Goal: Task Accomplishment & Management: Use online tool/utility

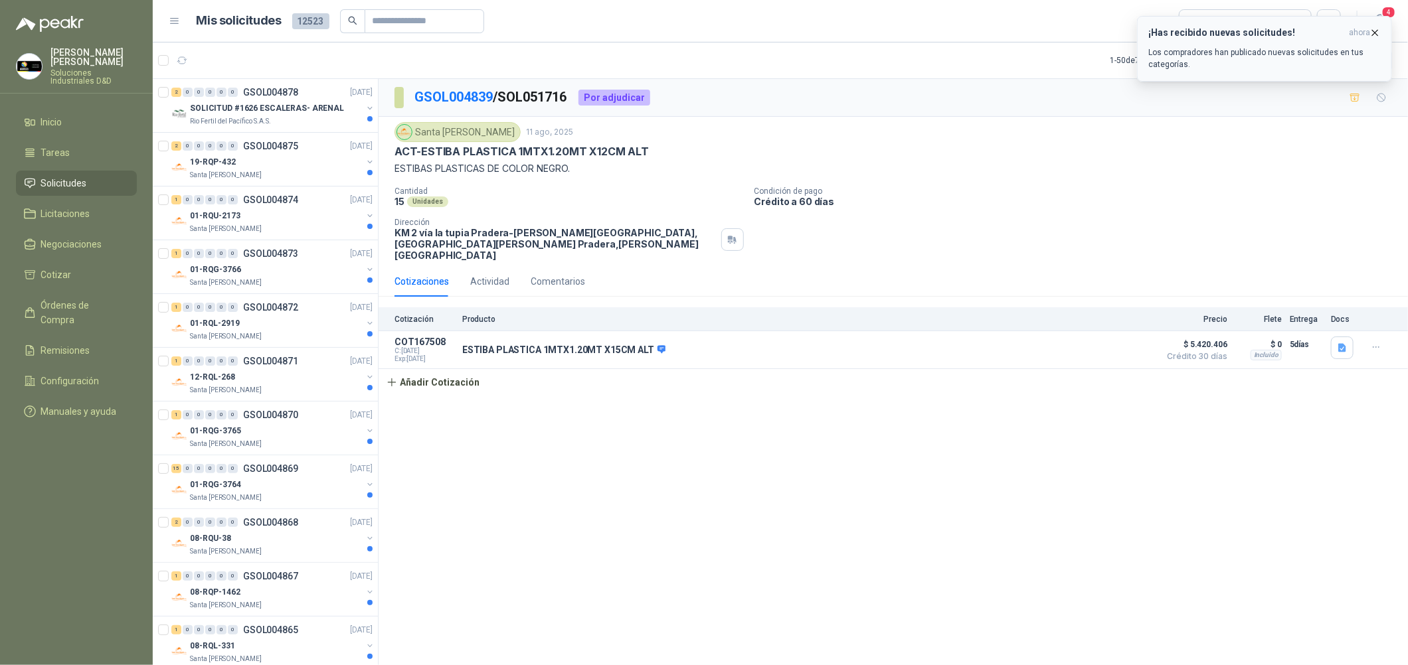
click at [1379, 25] on button "¡Has recibido nuevas solicitudes! ahora Los compradores han publicado nuevas so…" at bounding box center [1264, 49] width 255 height 66
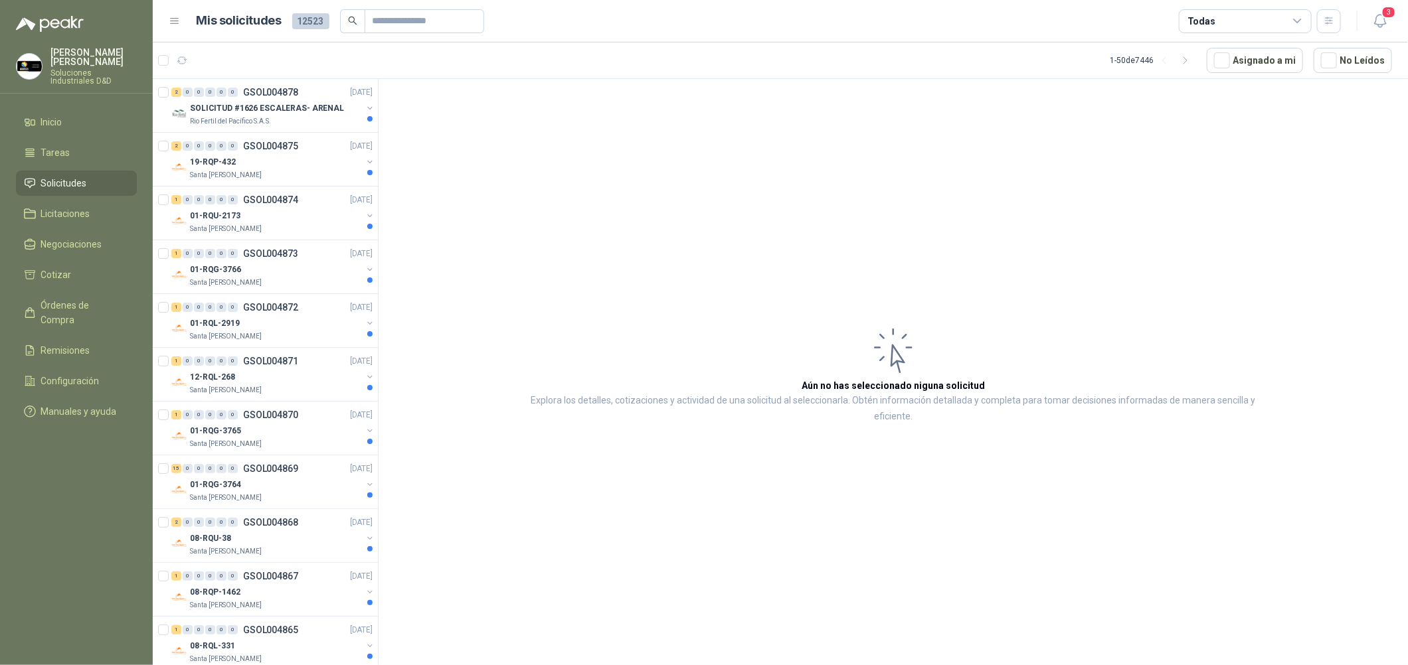
click at [1385, 19] on icon "button" at bounding box center [1379, 21] width 11 height 13
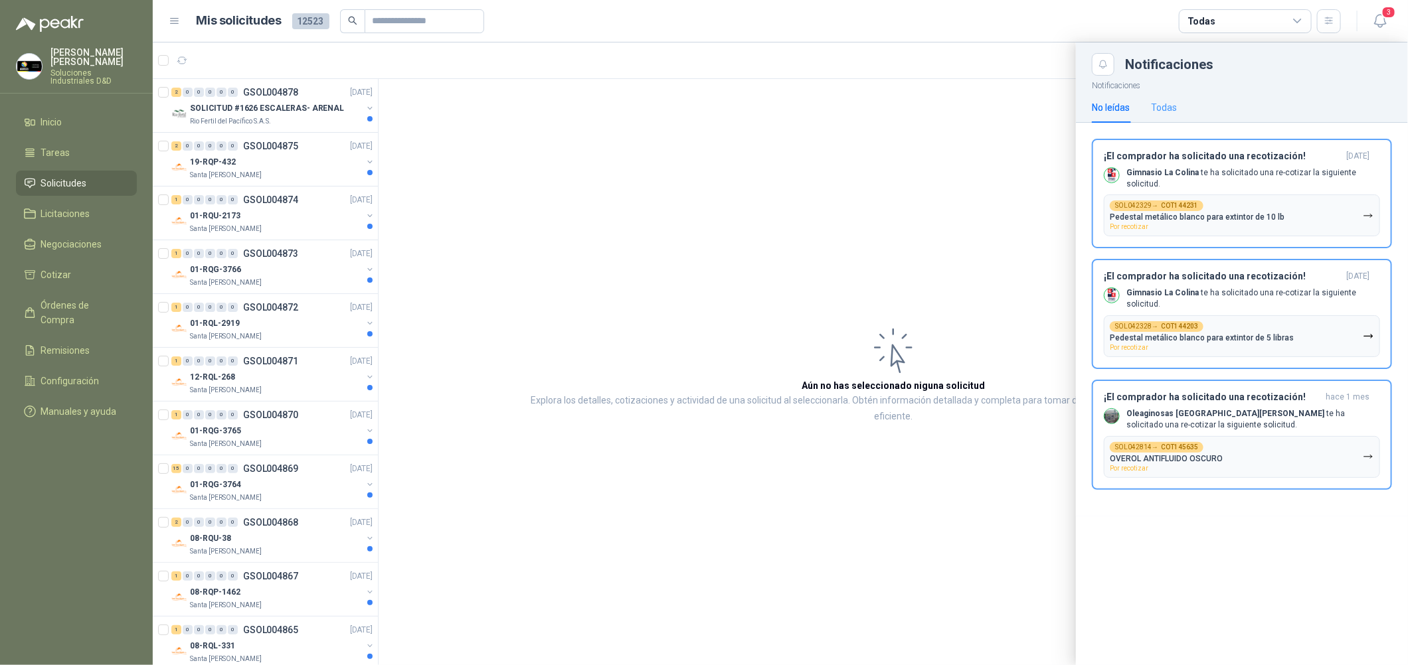
click at [1161, 99] on div "Todas" at bounding box center [1164, 107] width 26 height 31
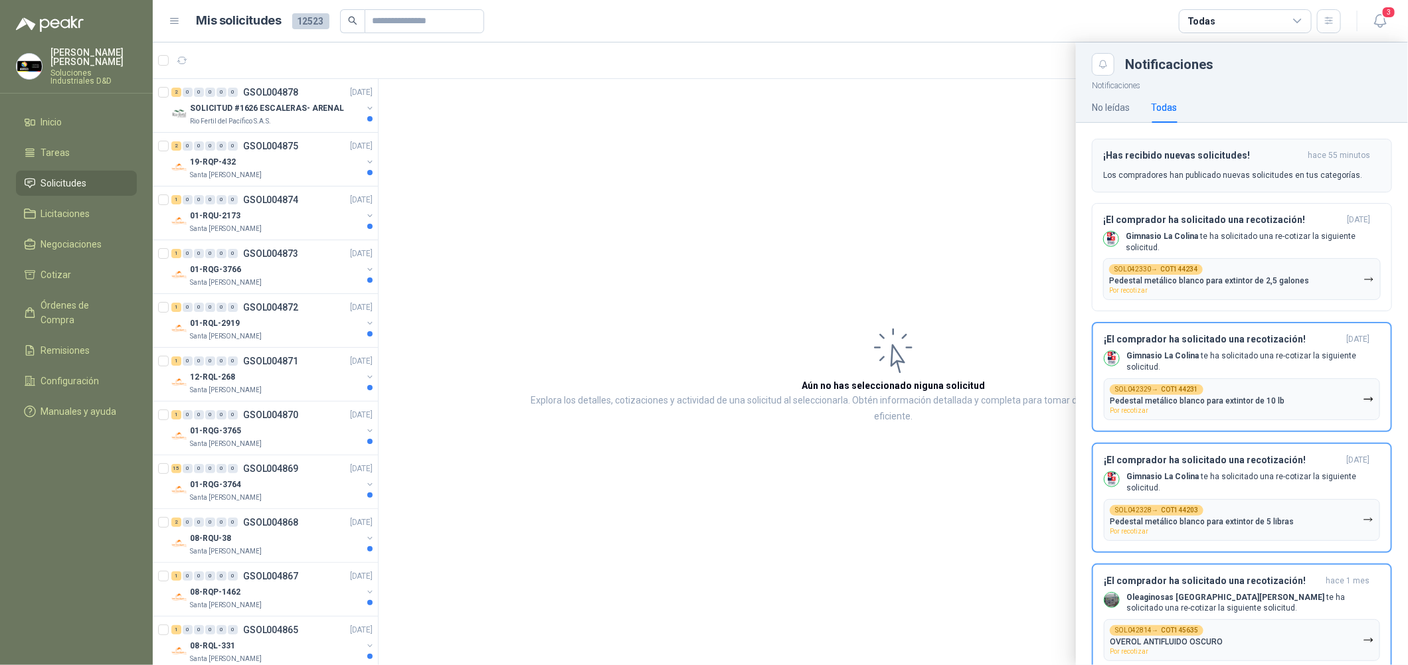
click at [1153, 168] on div "¡Has recibido nuevas solicitudes! hace 55 minutos Los compradores han publicado…" at bounding box center [1242, 165] width 278 height 31
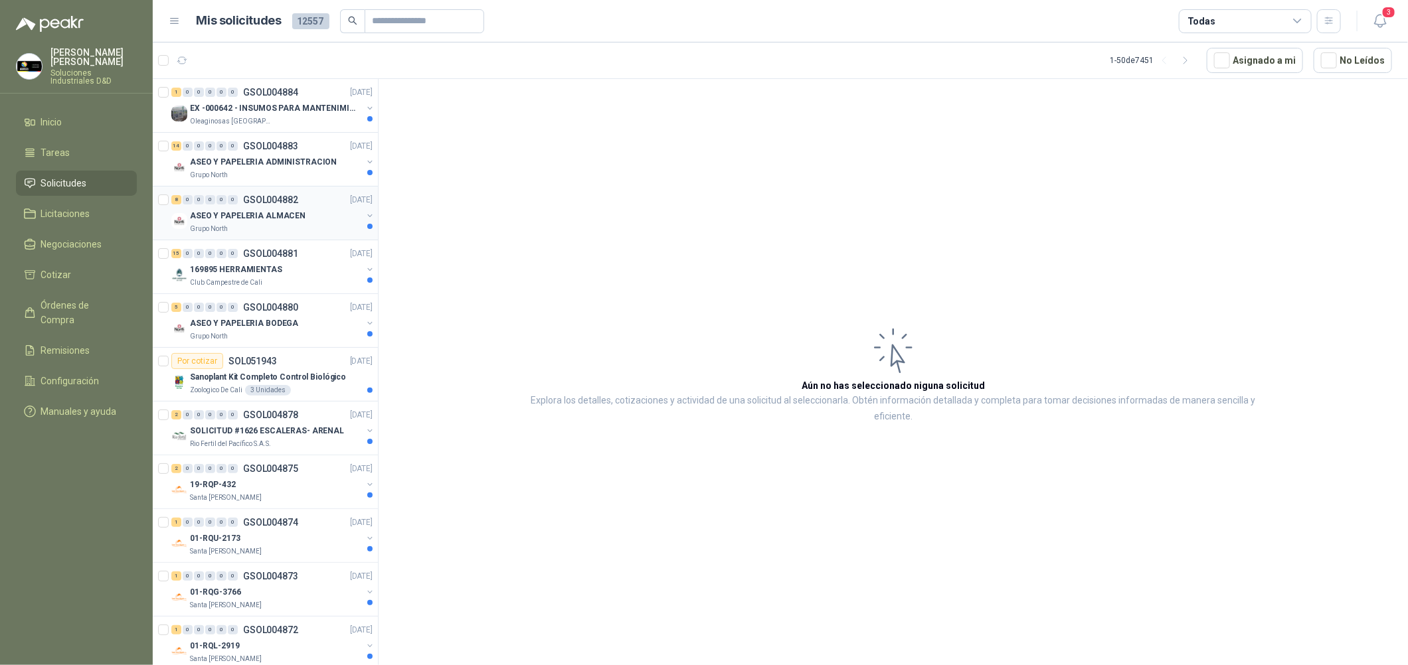
click at [296, 206] on div "8 0 0 0 0 0 GSOL004882 [DATE]" at bounding box center [273, 200] width 204 height 16
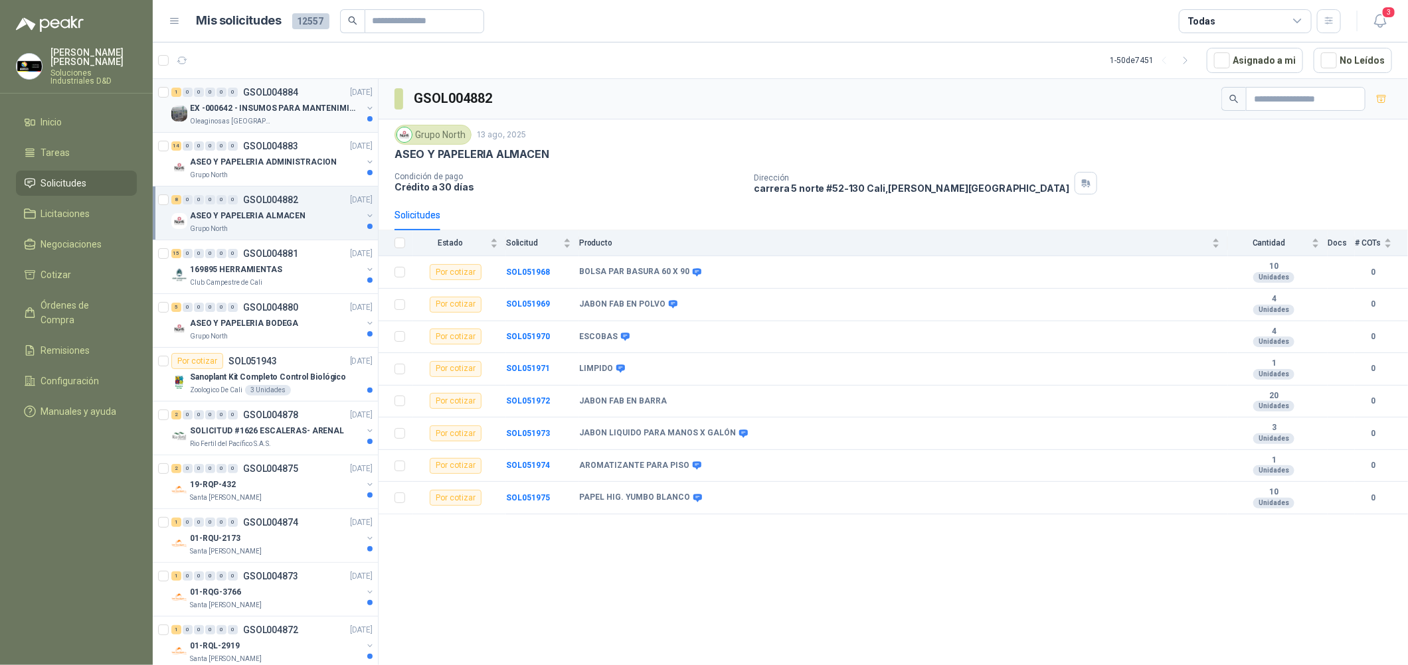
click at [293, 104] on p "EX -000642 - INSUMOS PARA MANTENIMIENTO PREVENTIVO" at bounding box center [272, 108] width 165 height 13
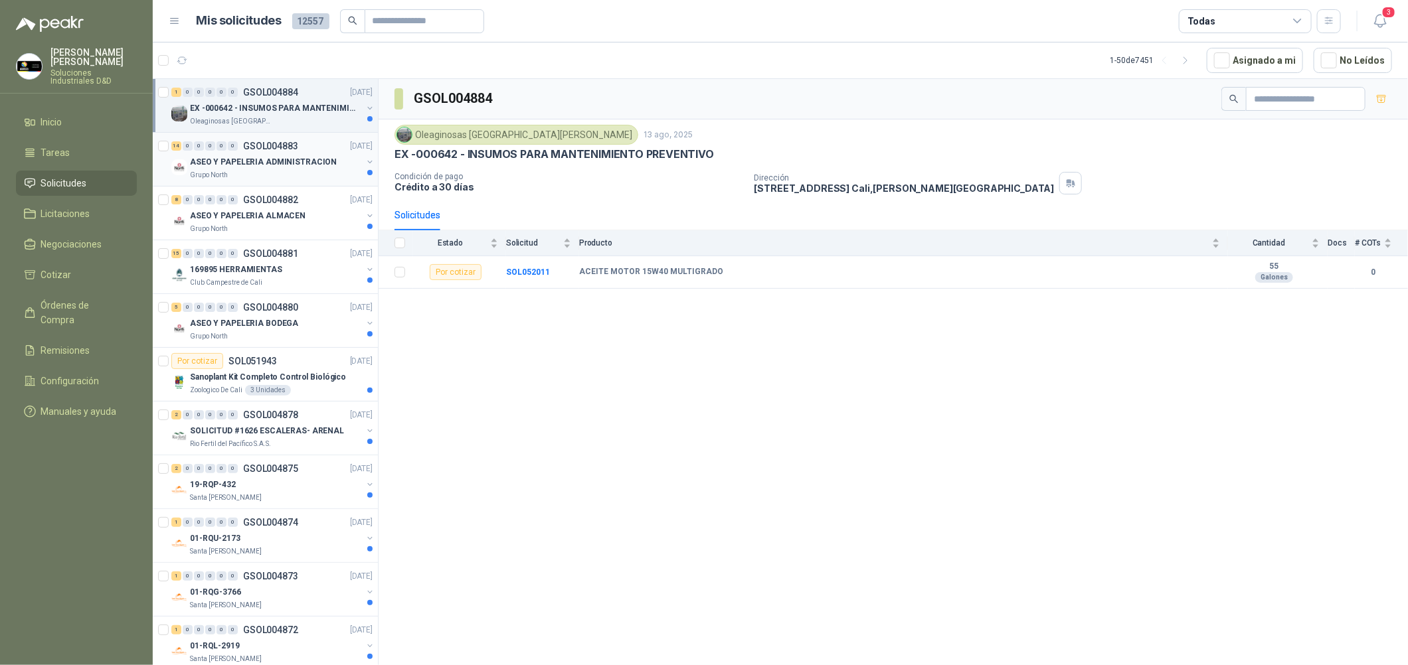
click at [298, 139] on div "14 0 0 0 0 0 GSOL004883 [DATE]" at bounding box center [273, 146] width 204 height 16
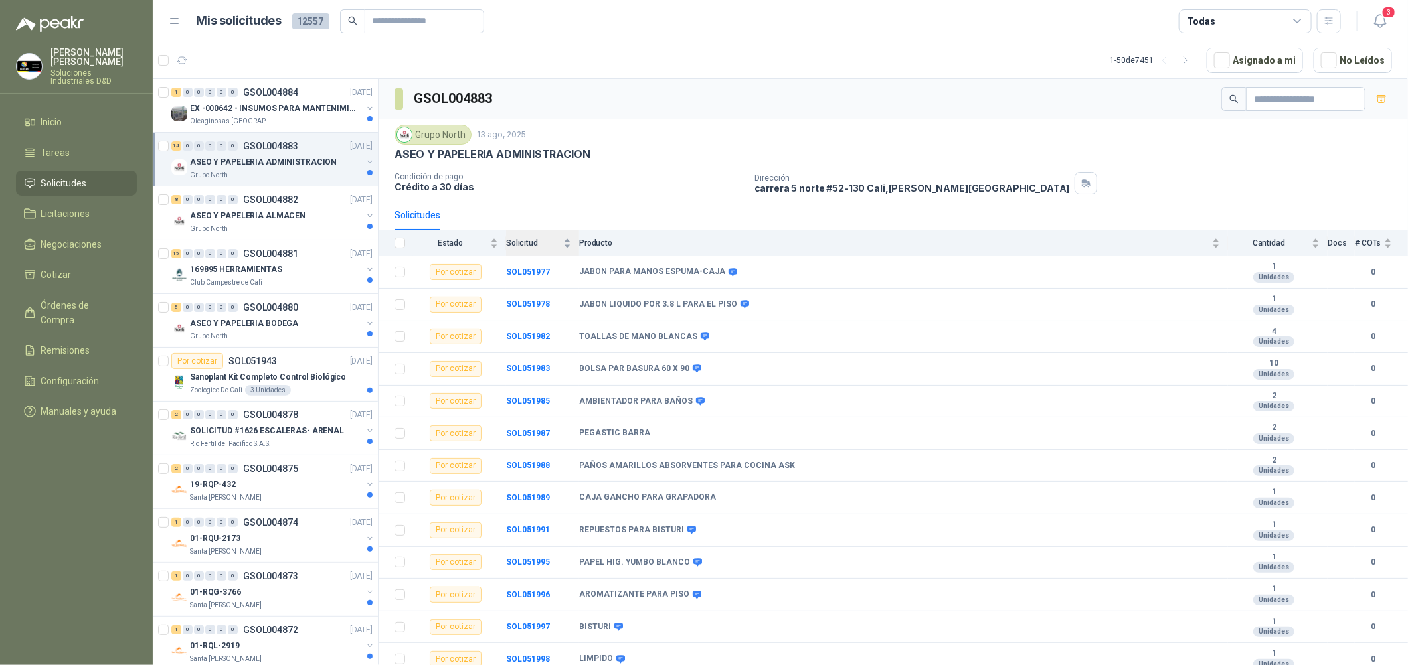
scroll to position [43, 0]
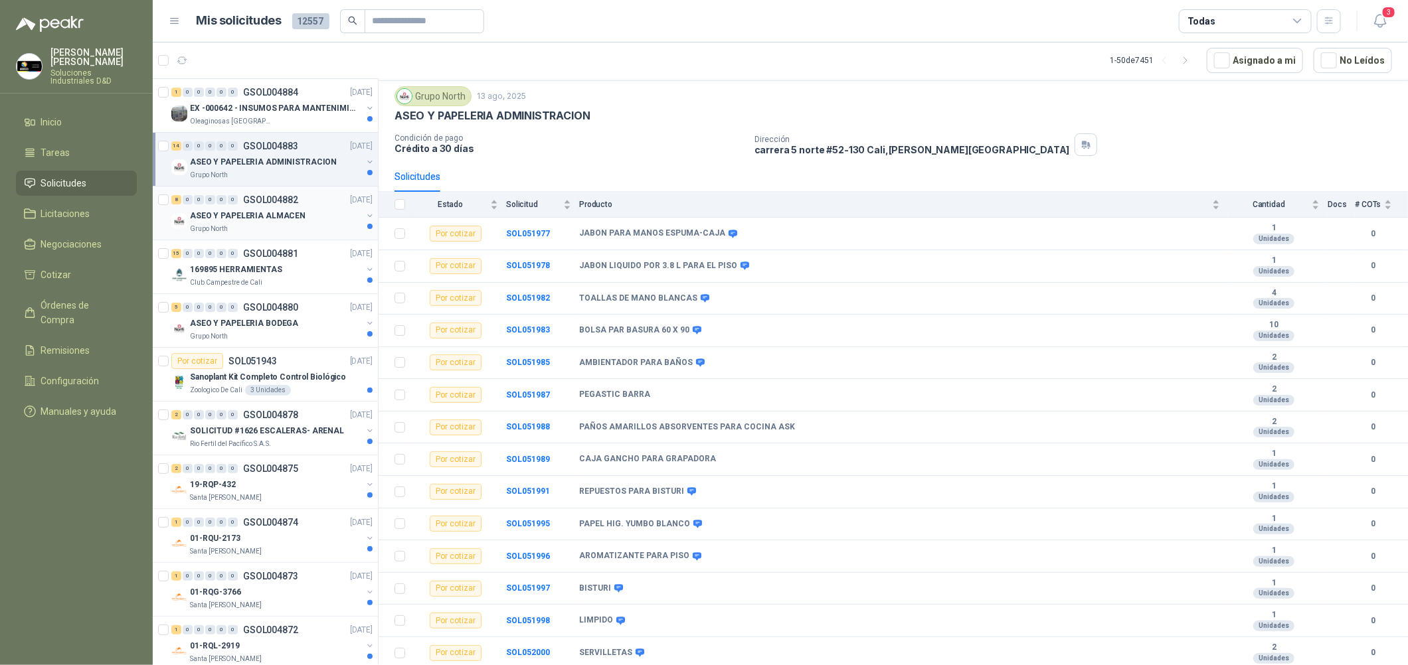
click at [281, 203] on p "GSOL004882" at bounding box center [270, 199] width 55 height 9
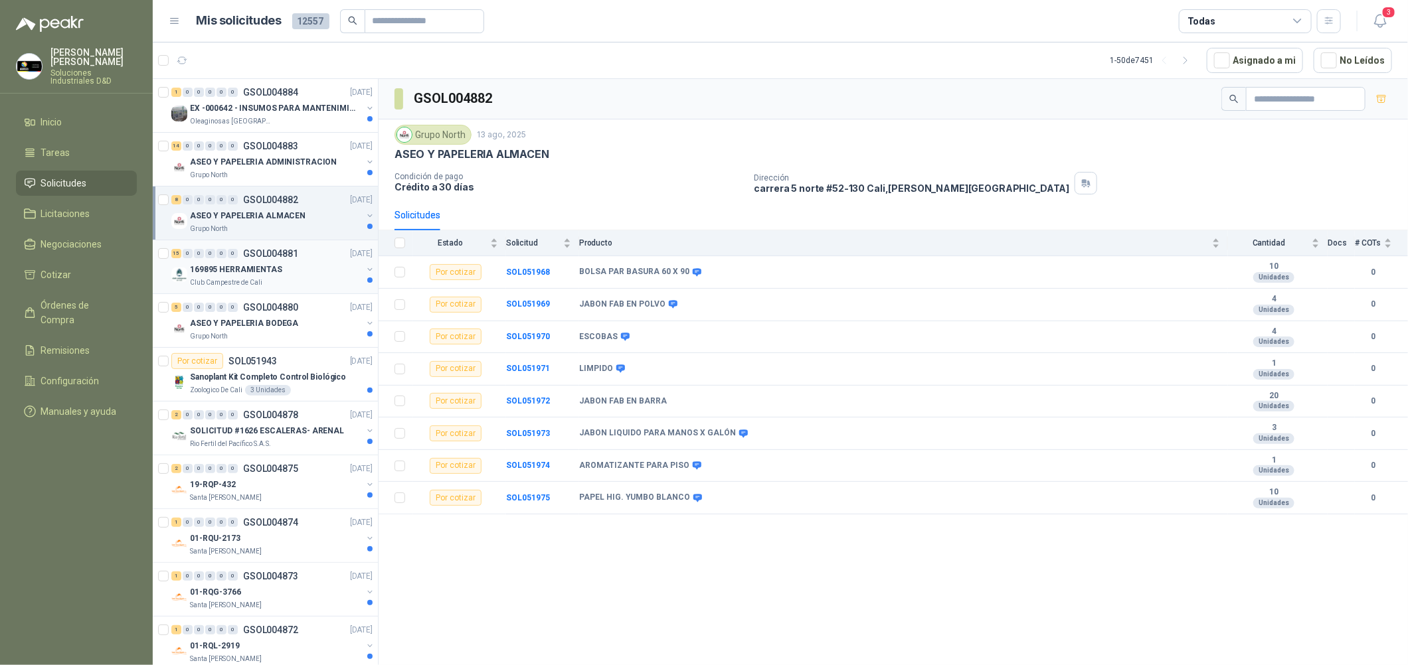
click at [286, 268] on div "169895 HERRAMIENTAS" at bounding box center [276, 270] width 172 height 16
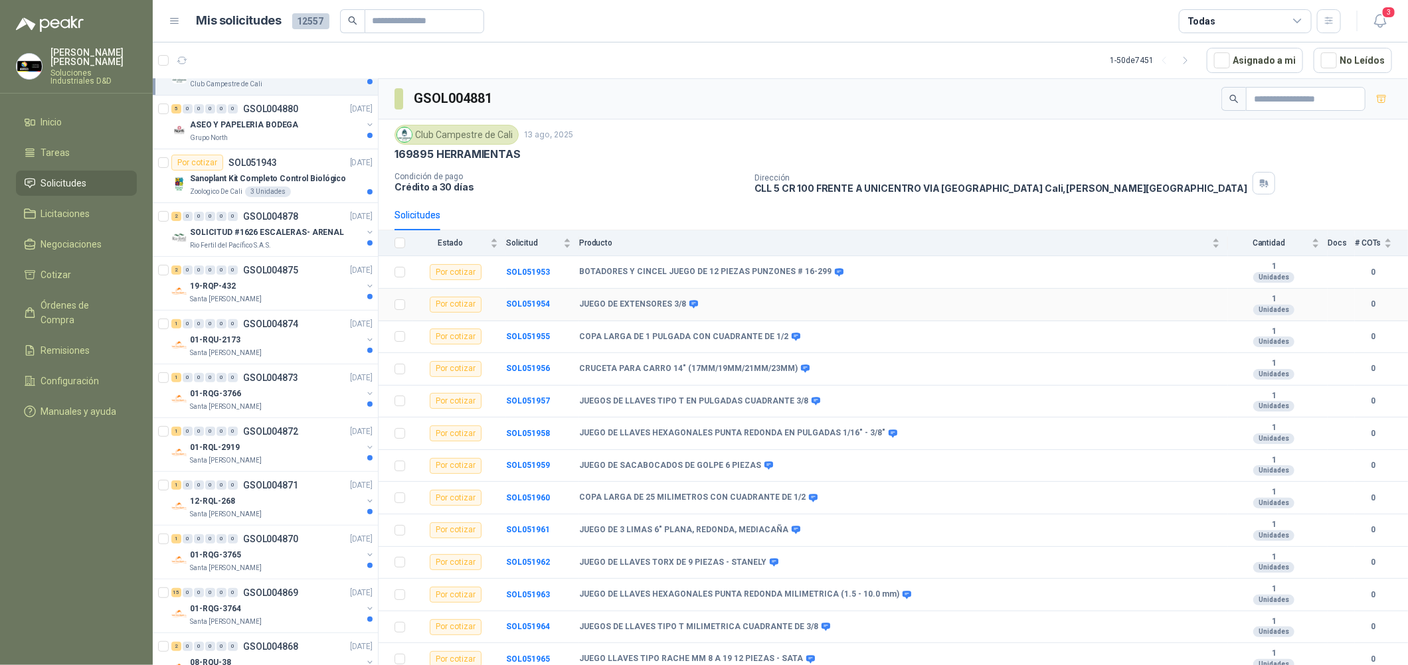
scroll to position [76, 0]
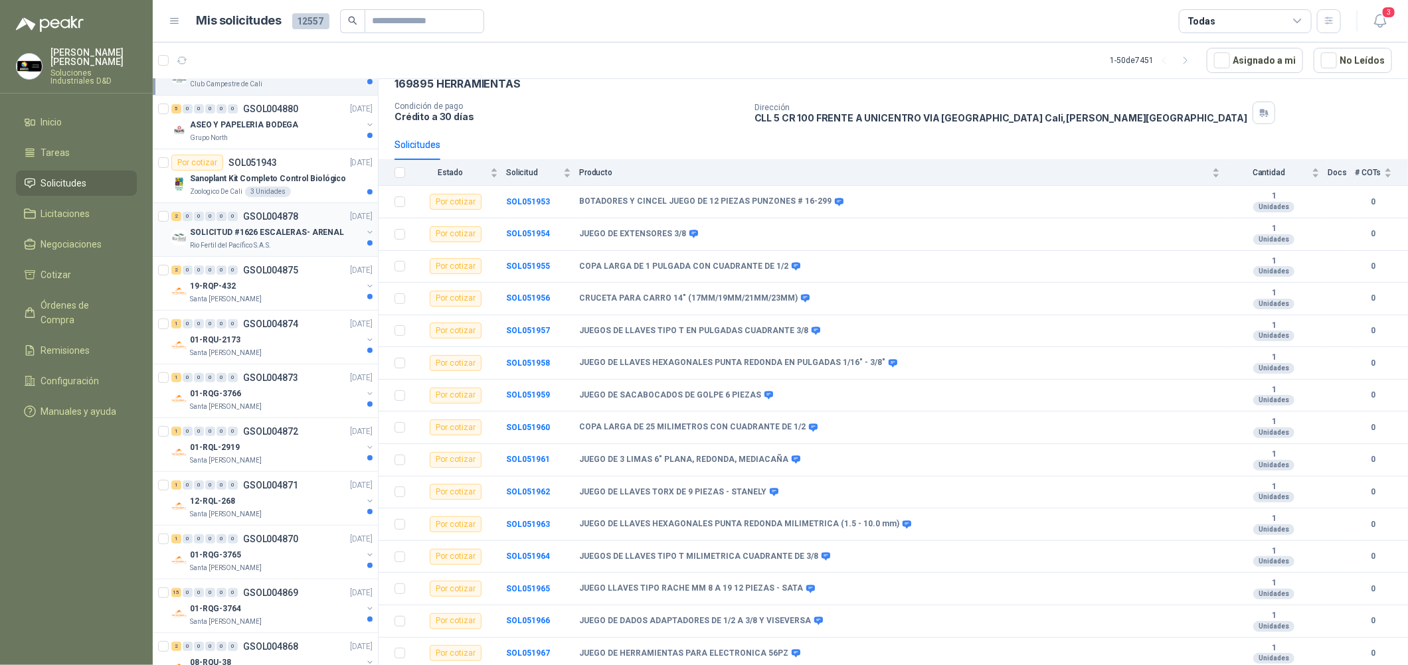
click at [318, 232] on p "SOLICITUD #1626 ESCALERAS- ARENAL" at bounding box center [267, 232] width 154 height 13
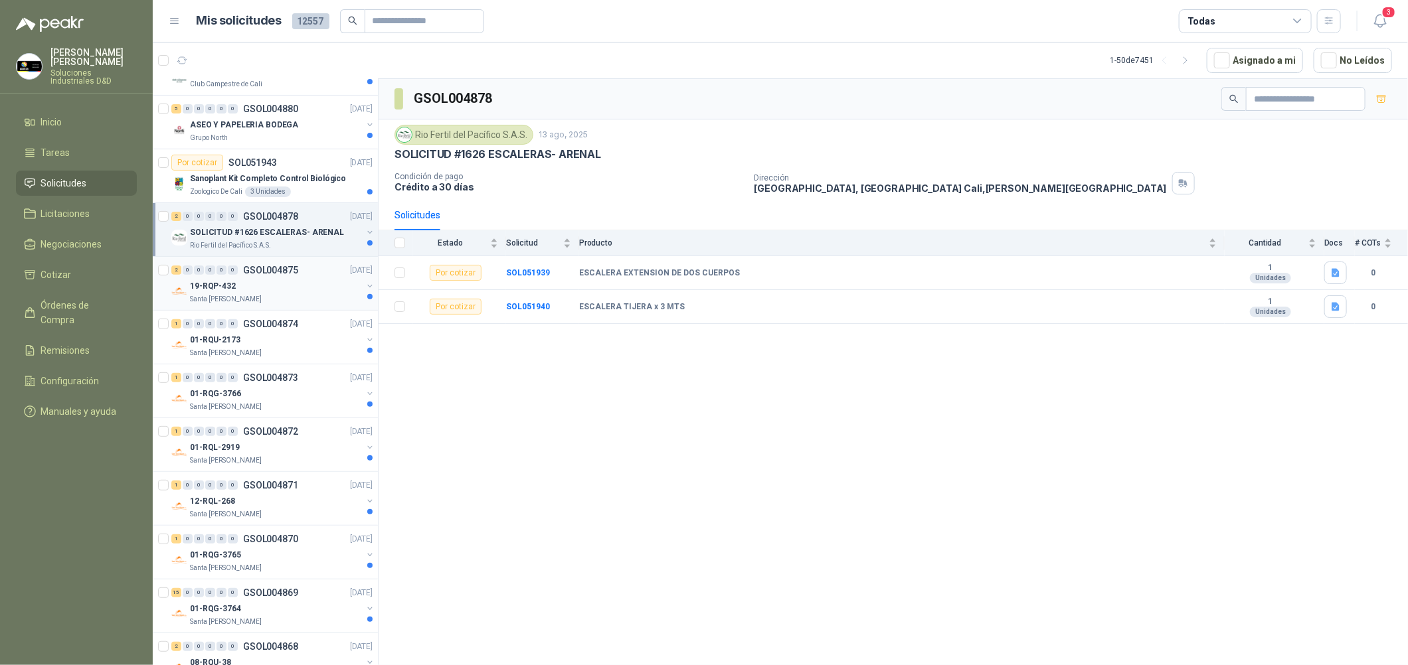
click at [312, 286] on div "19-RQP-432" at bounding box center [276, 286] width 172 height 16
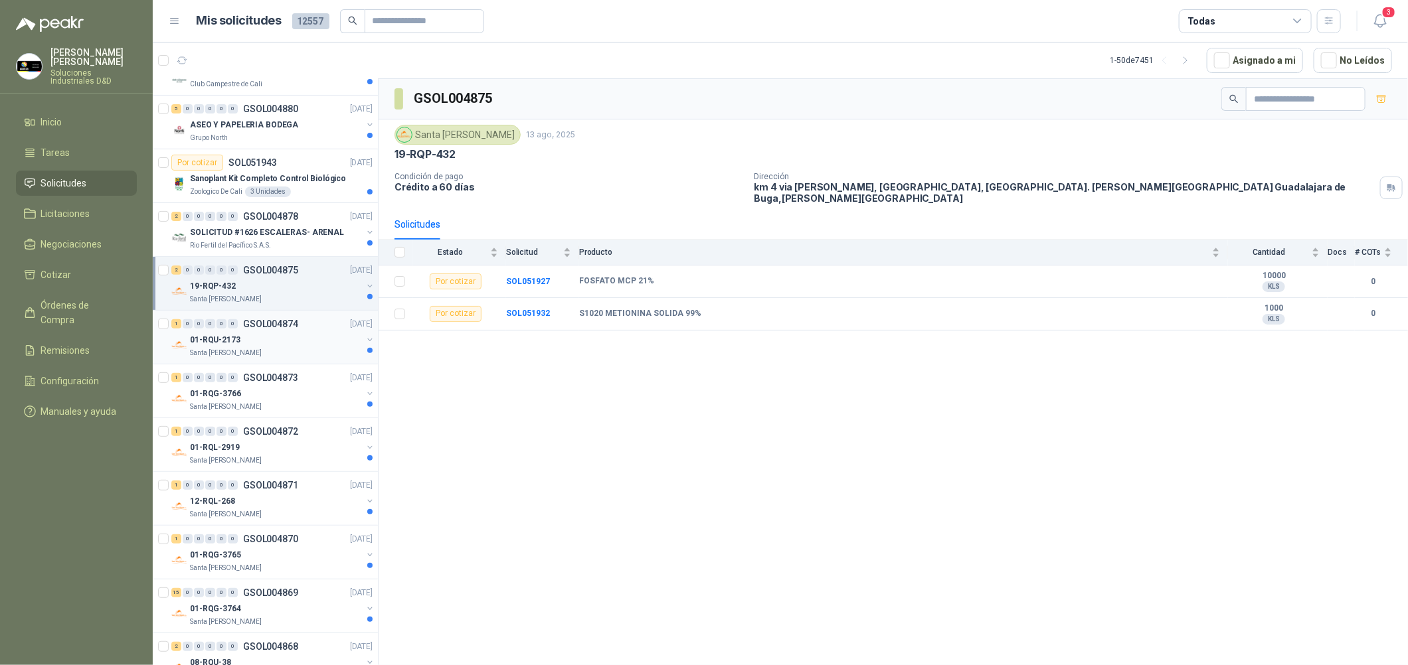
click at [308, 325] on div "1 0 0 0 0 0 GSOL004874 [DATE]" at bounding box center [273, 324] width 204 height 16
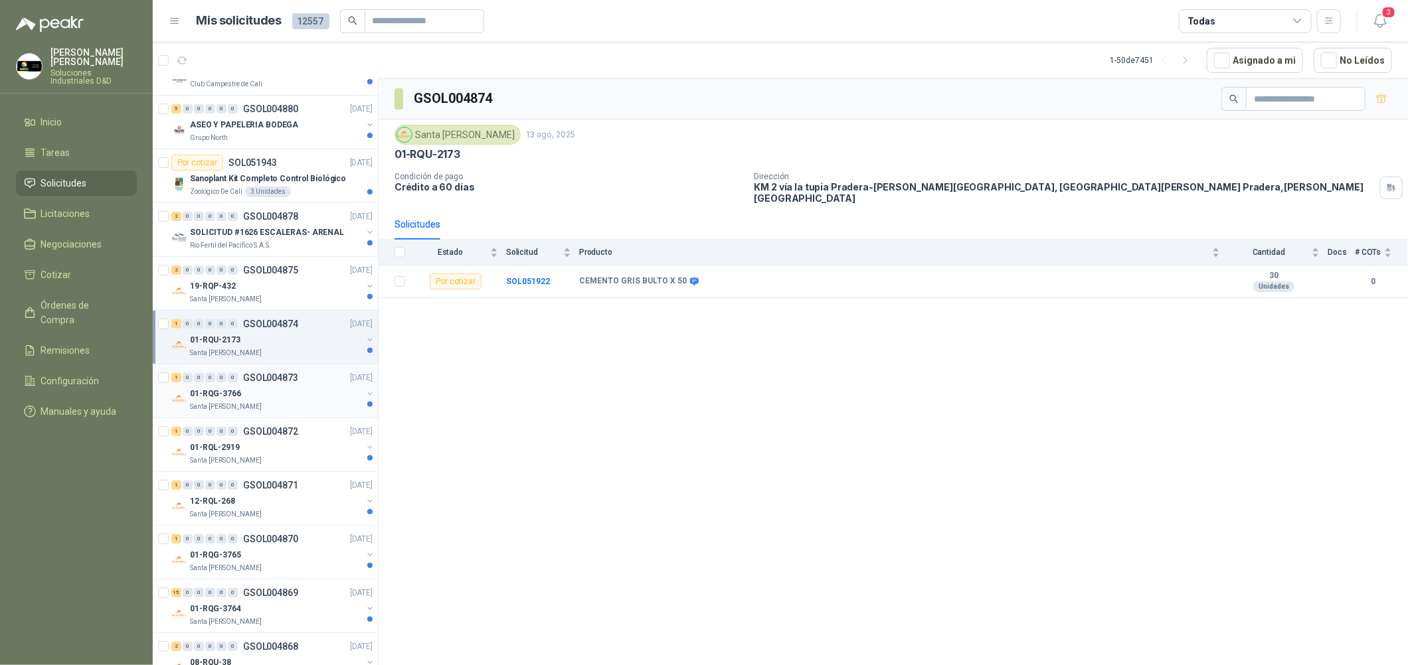
click at [247, 373] on p "GSOL004873" at bounding box center [270, 377] width 55 height 9
click at [246, 363] on div "1 0 0 0 0 0 GSOL004874 [DATE] 01-RQU-2173 [GEOGRAPHIC_DATA][PERSON_NAME]" at bounding box center [265, 338] width 225 height 54
click at [422, 24] on input "text" at bounding box center [419, 21] width 93 height 23
type input "**********"
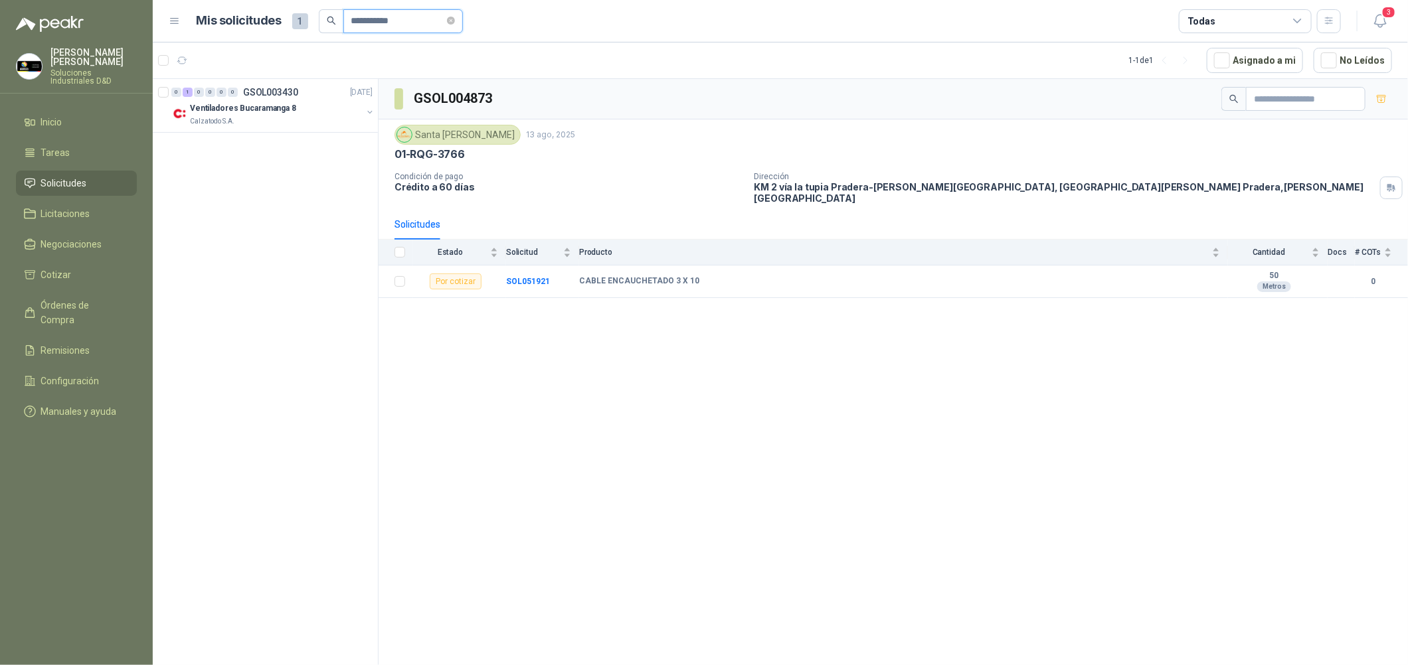
click at [402, 18] on input "**********" at bounding box center [397, 21] width 93 height 23
drag, startPoint x: 428, startPoint y: 19, endPoint x: 254, endPoint y: 21, distance: 174.0
click at [254, 21] on div "**********" at bounding box center [330, 21] width 266 height 24
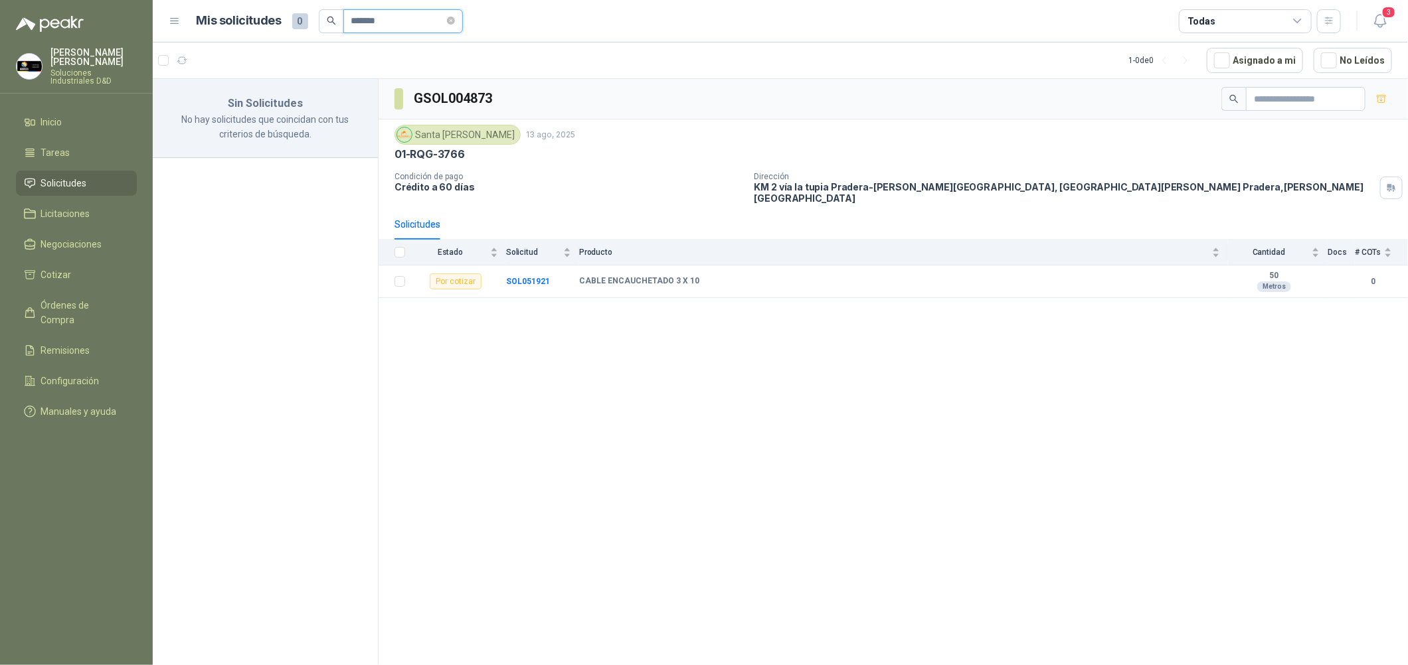
drag, startPoint x: 436, startPoint y: 13, endPoint x: 223, endPoint y: 19, distance: 212.6
click at [223, 21] on div "Mis solicitudes 0 *******" at bounding box center [330, 21] width 266 height 24
type input "*"
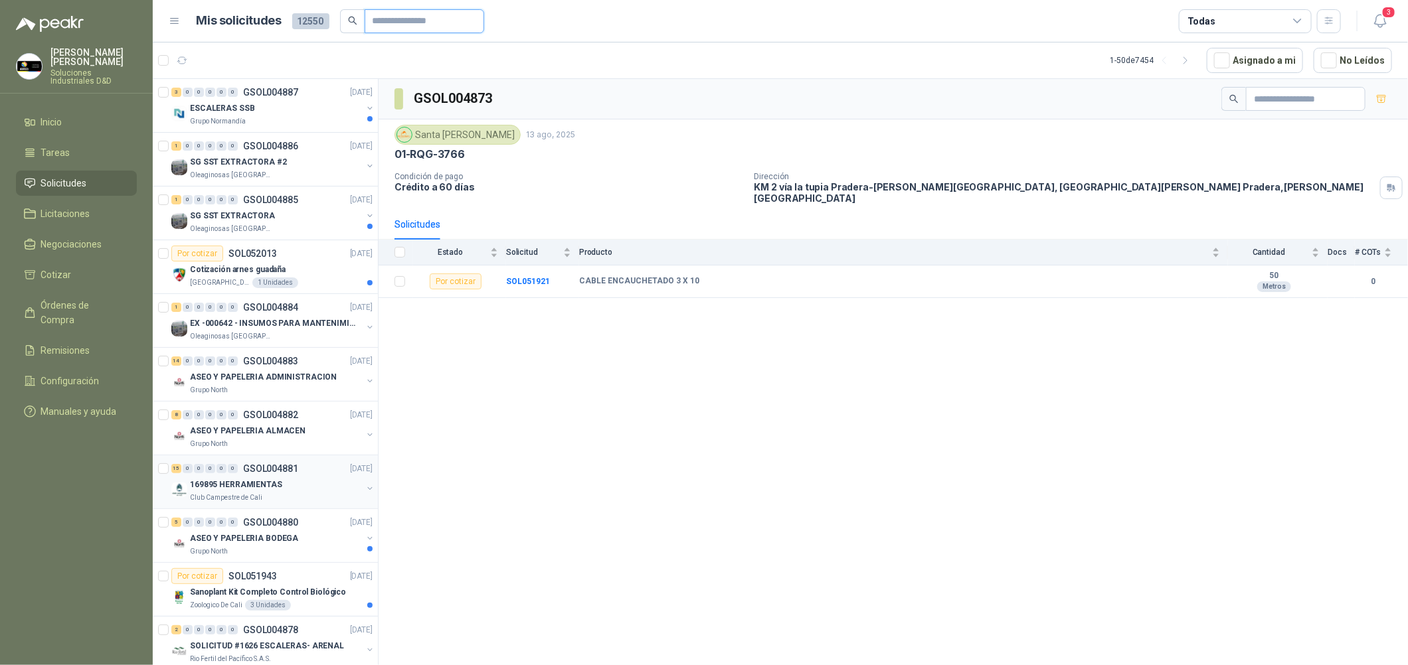
scroll to position [597, 0]
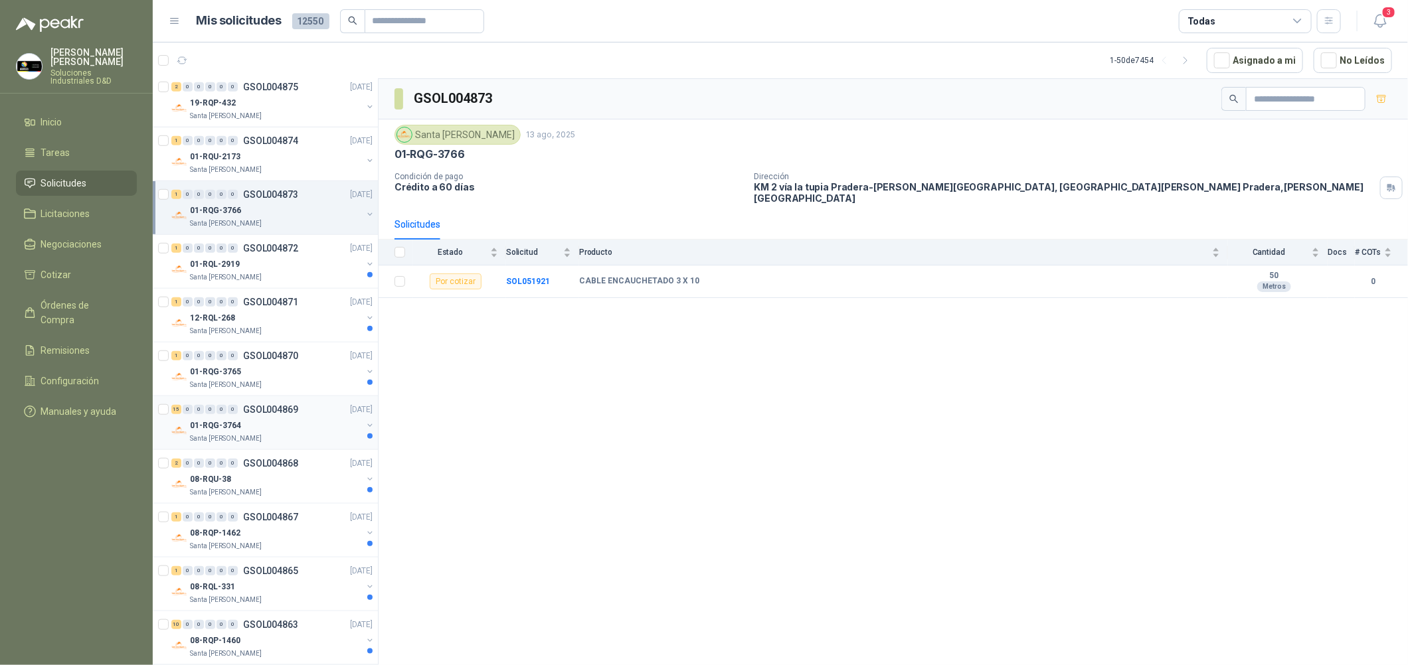
click at [300, 411] on div "15 0 0 0 0 0 GSOL004869 [DATE]" at bounding box center [273, 410] width 204 height 16
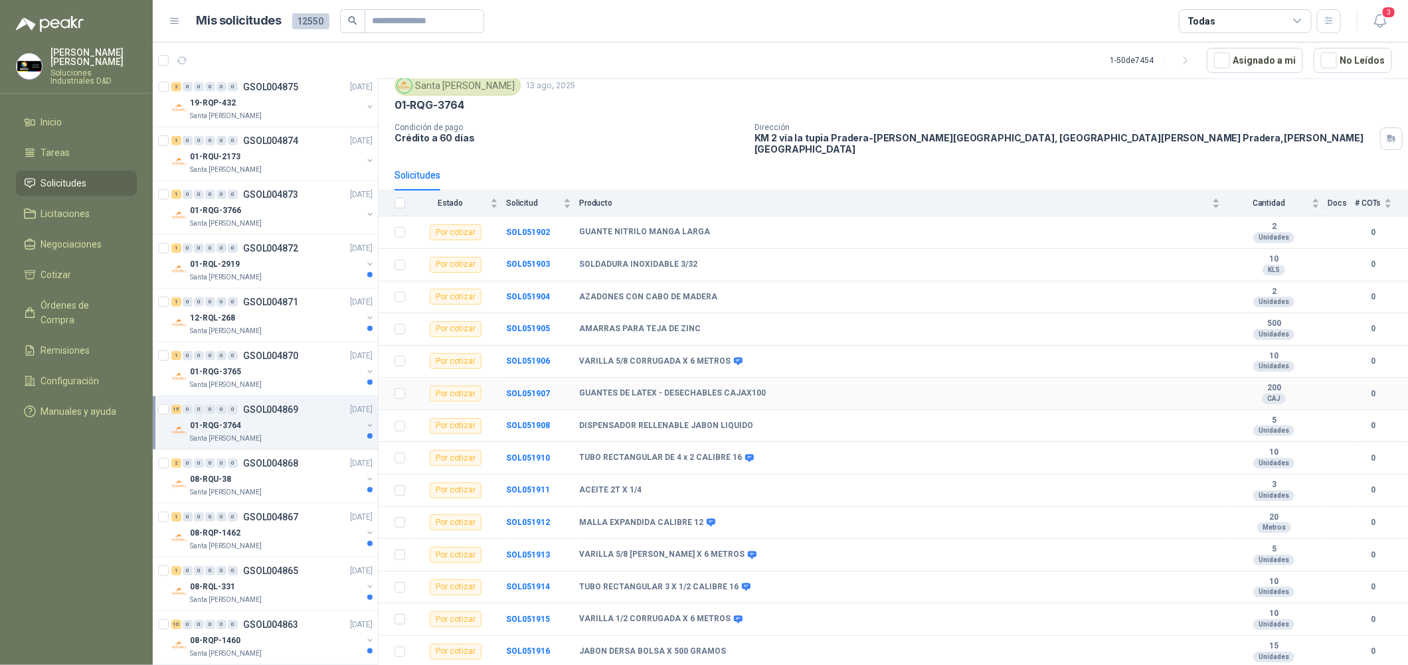
scroll to position [76, 0]
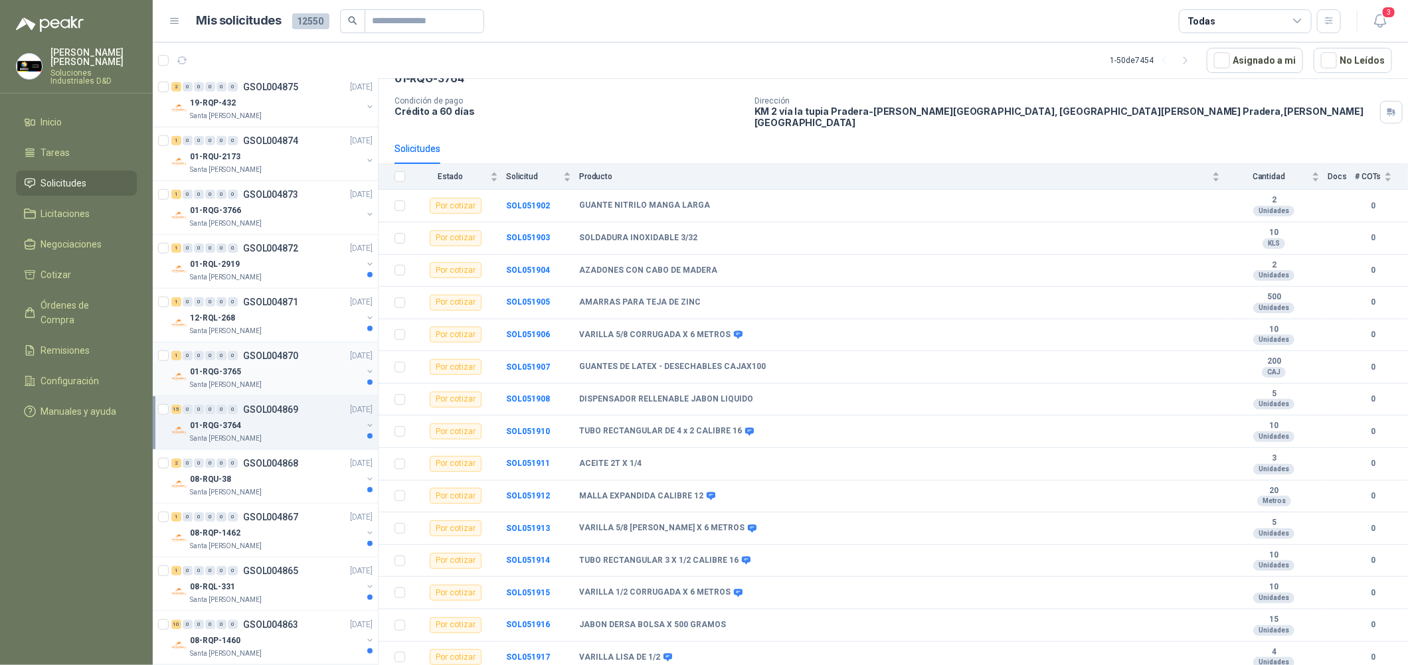
click at [289, 372] on div "01-RQG-3765" at bounding box center [276, 372] width 172 height 16
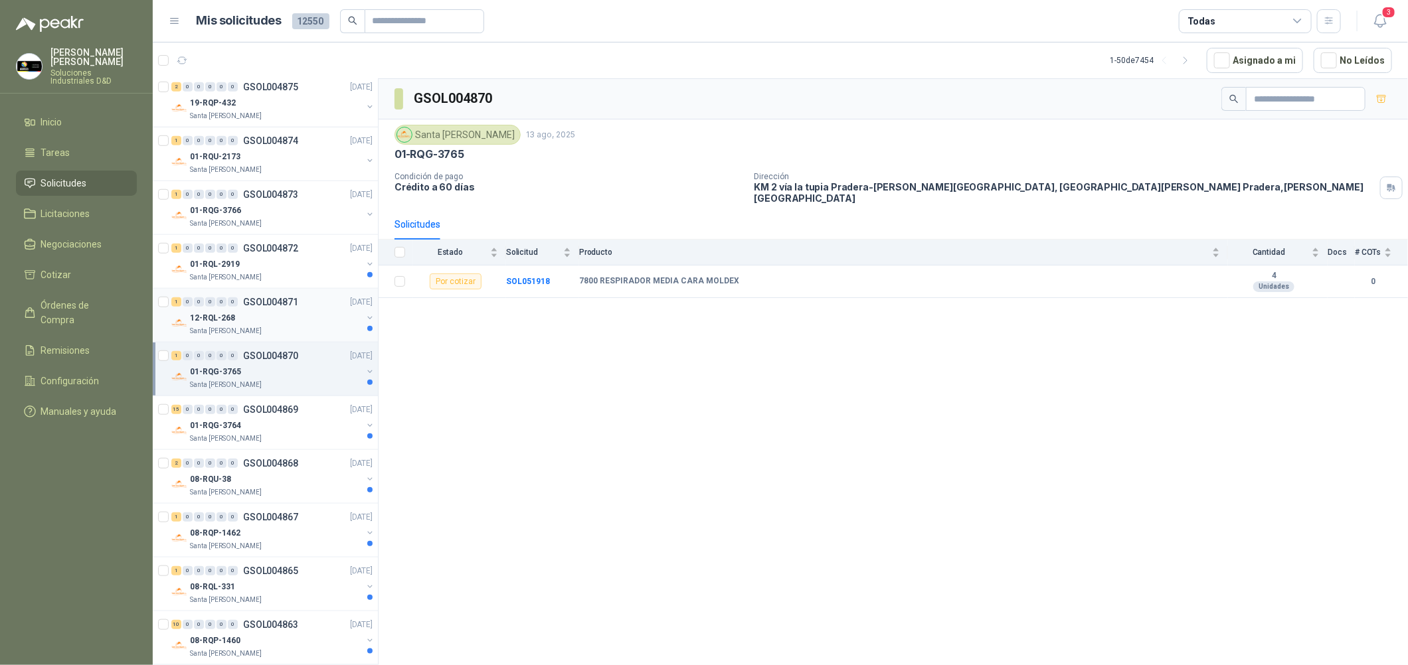
click at [308, 331] on div "Santa [PERSON_NAME]" at bounding box center [276, 331] width 172 height 11
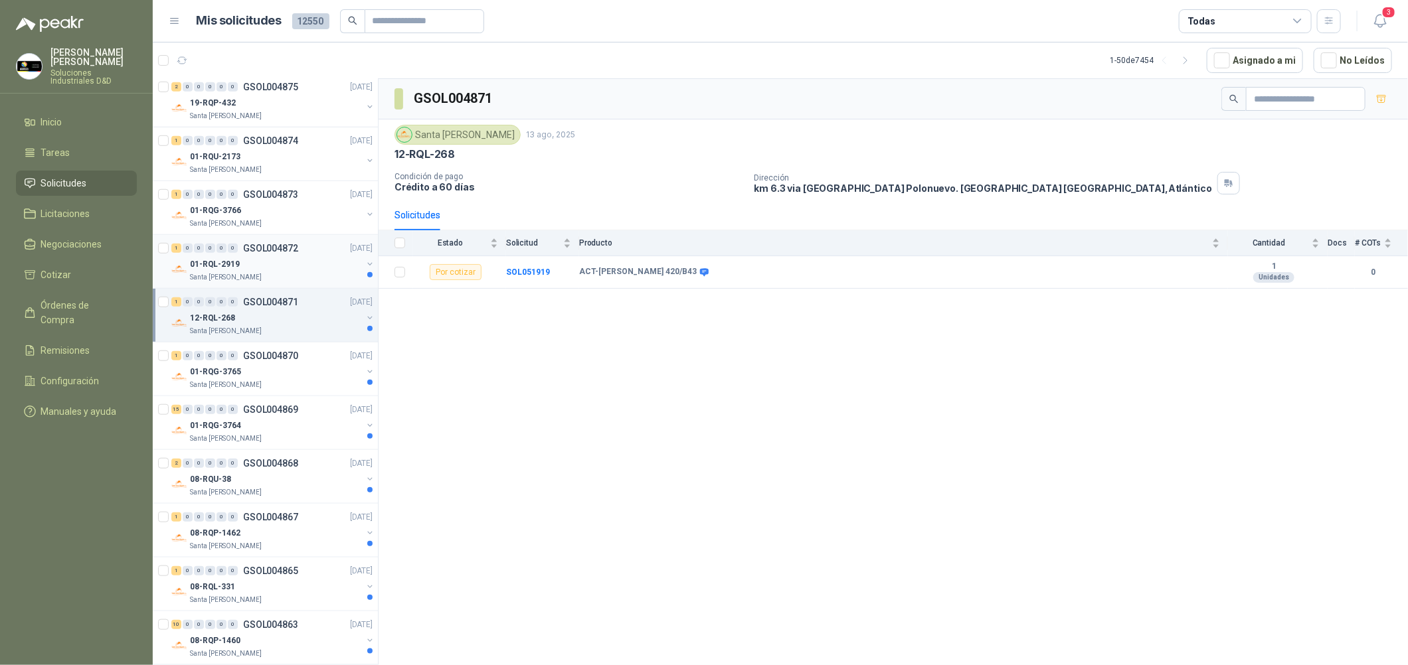
click at [319, 284] on div "1 0 0 0 0 0 GSOL004872 [DATE] 01-RQL-2919 [GEOGRAPHIC_DATA][PERSON_NAME]" at bounding box center [265, 262] width 225 height 54
click at [282, 206] on div "01-RQG-3766" at bounding box center [276, 211] width 172 height 16
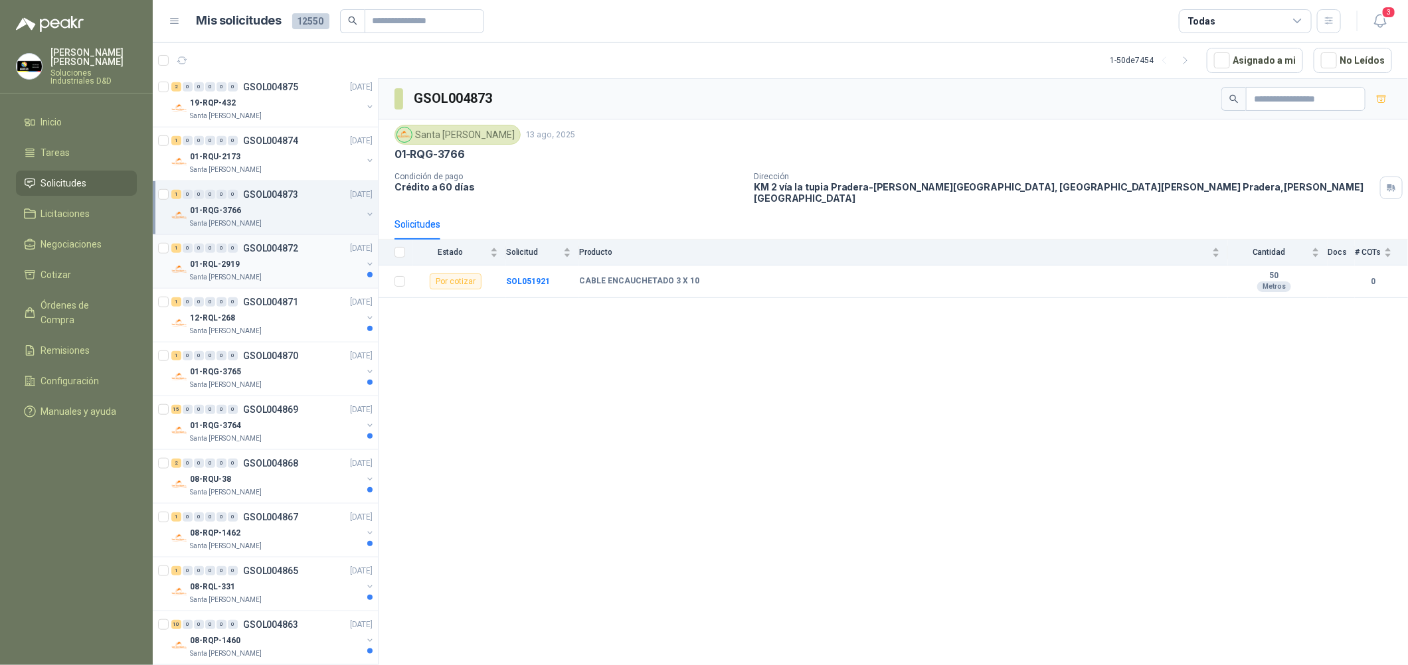
click at [303, 270] on div "01-RQL-2919" at bounding box center [276, 264] width 172 height 16
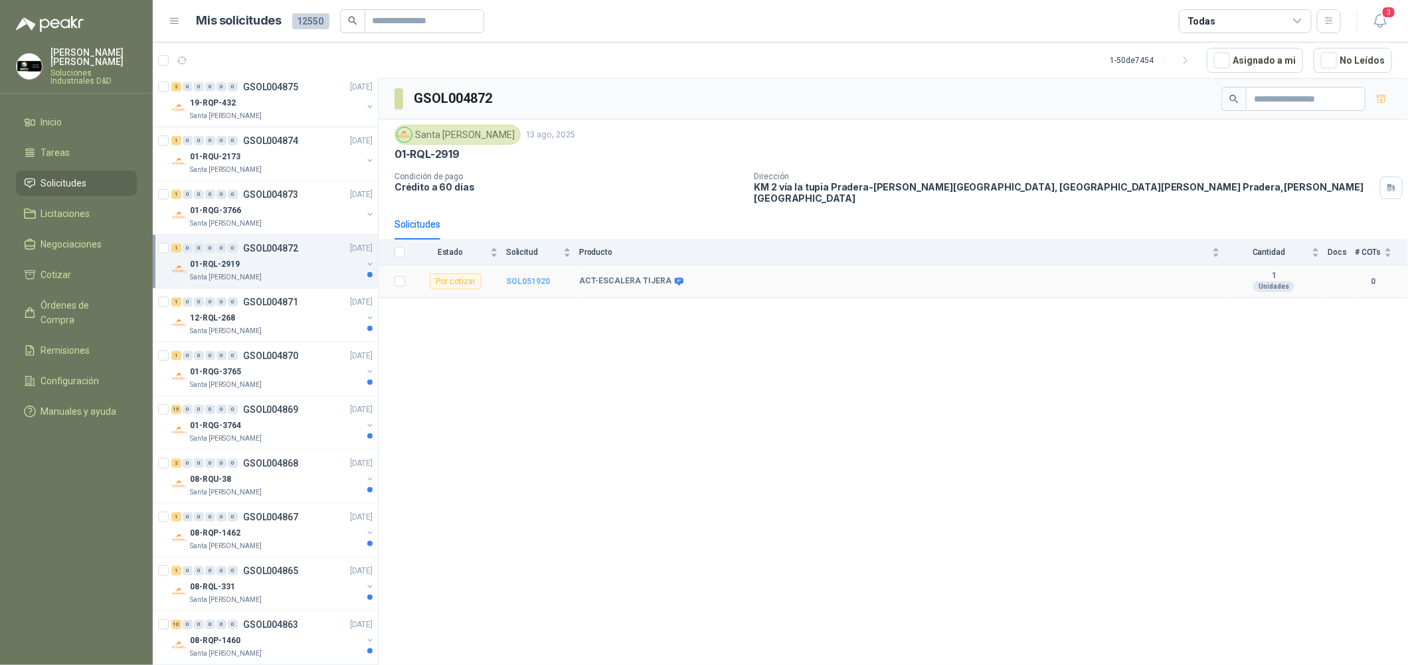
click at [538, 277] on b "SOL051920" at bounding box center [528, 281] width 44 height 9
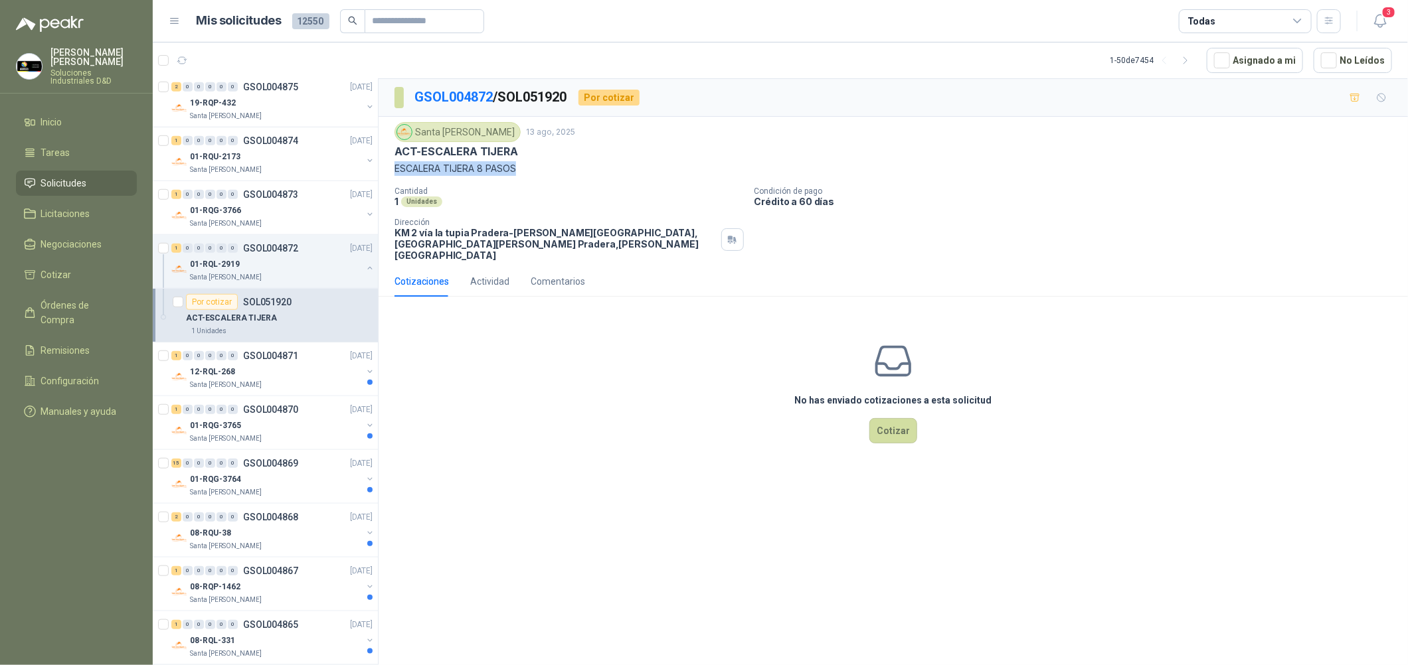
drag, startPoint x: 522, startPoint y: 163, endPoint x: 394, endPoint y: 168, distance: 127.6
click at [394, 168] on p "ESCALERA TIJERA 8 PASOS" at bounding box center [892, 168] width 997 height 15
copy p "ESCALERA TIJERA 8 PASOS"
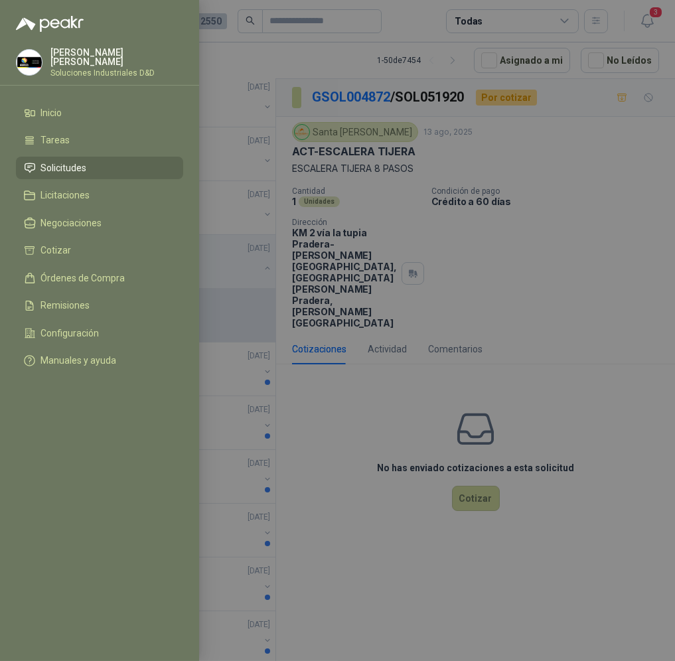
click at [489, 268] on div at bounding box center [337, 330] width 675 height 661
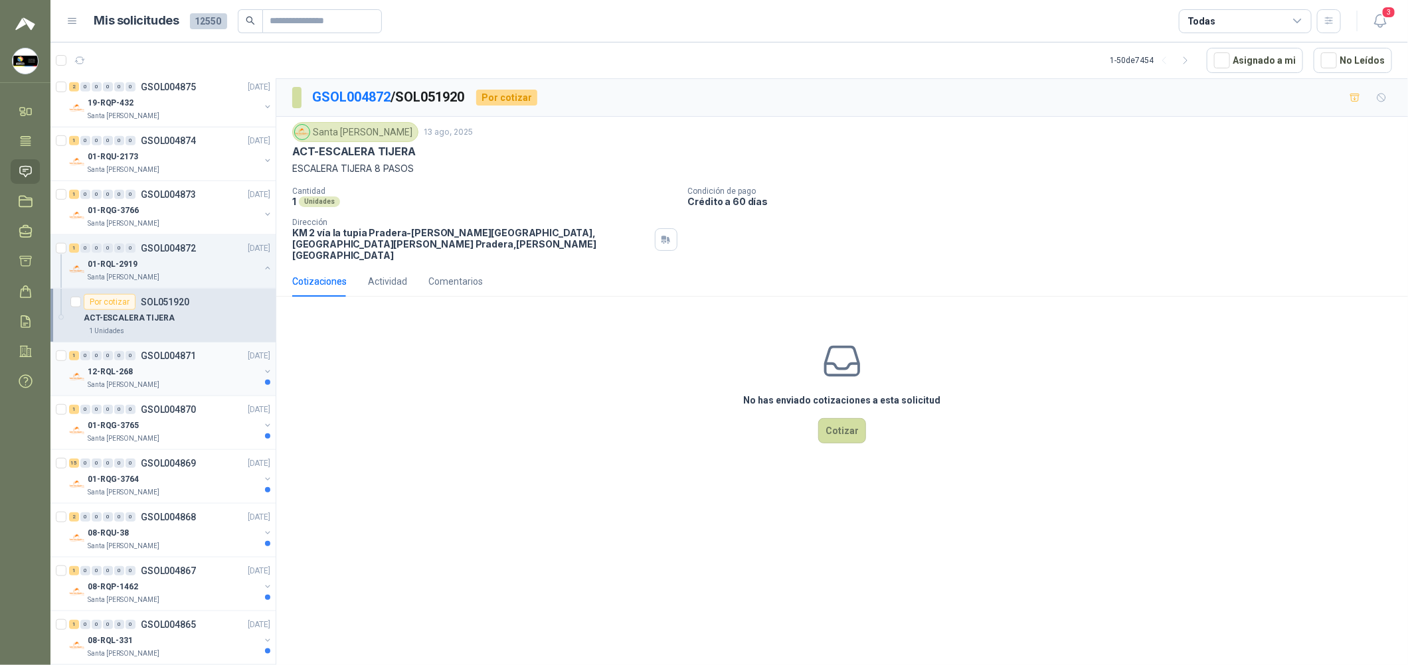
click at [154, 365] on div "12-RQL-268" at bounding box center [174, 372] width 172 height 16
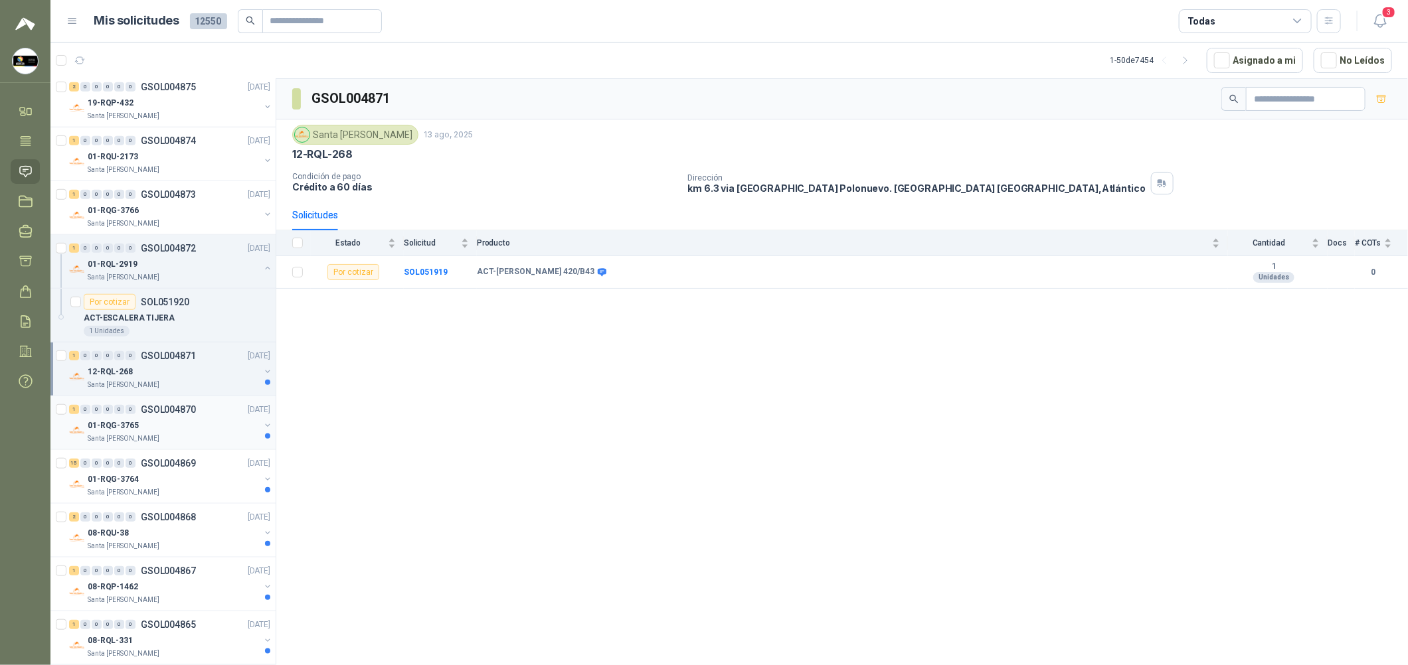
click at [187, 409] on p "GSOL004870" at bounding box center [168, 409] width 55 height 9
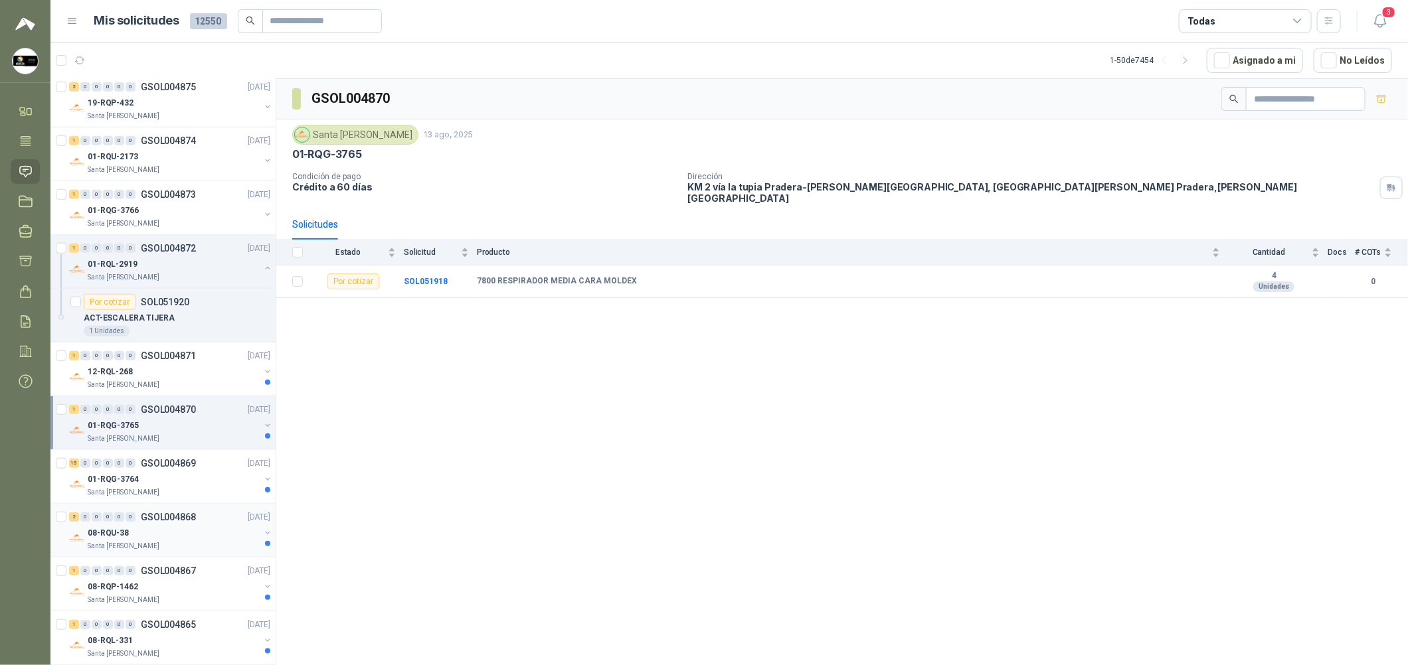
click at [188, 550] on div "Santa [PERSON_NAME]" at bounding box center [174, 546] width 172 height 11
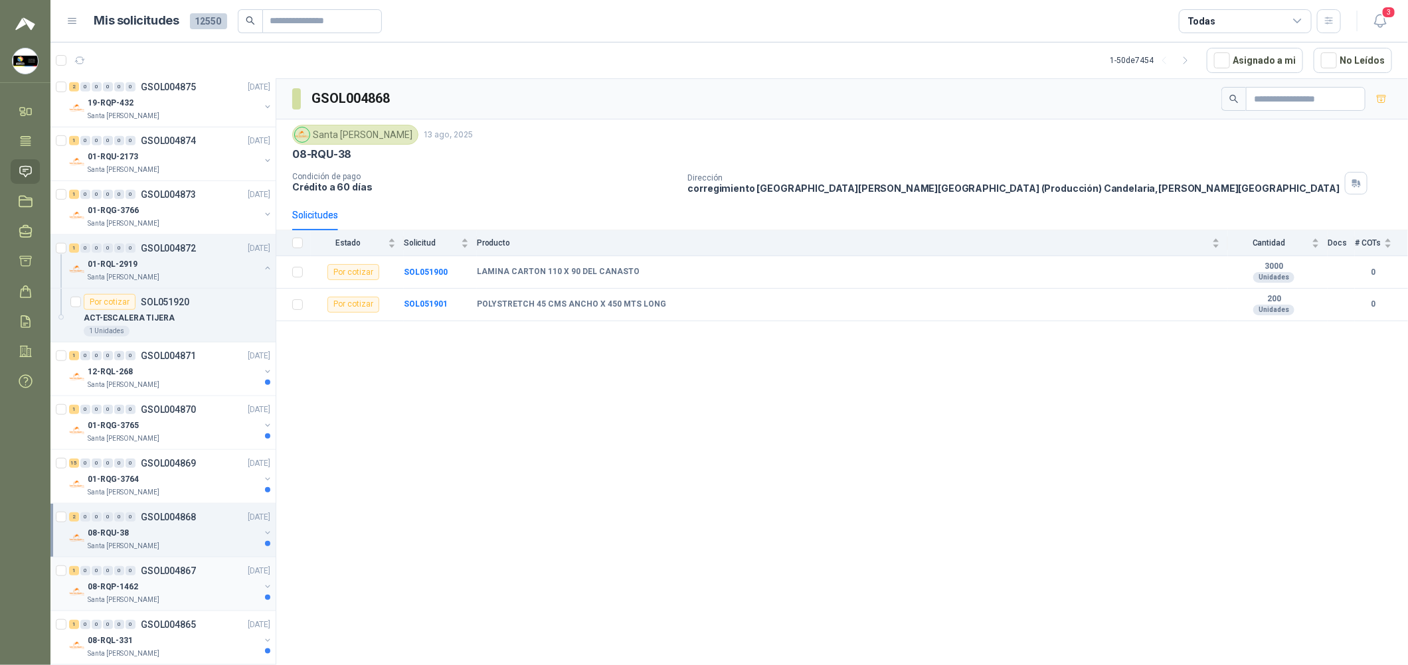
click at [159, 562] on div "1 0 0 0 0 0 GSOL004867 [DATE] 08-RQP-1462 Santa [PERSON_NAME]" at bounding box center [162, 585] width 225 height 54
click at [192, 502] on div "15 0 0 0 0 0 GSOL004869 [DATE] 01-RQG-3764 [GEOGRAPHIC_DATA][PERSON_NAME]" at bounding box center [162, 477] width 225 height 54
click at [185, 583] on div "08-RQP-1462" at bounding box center [174, 587] width 172 height 16
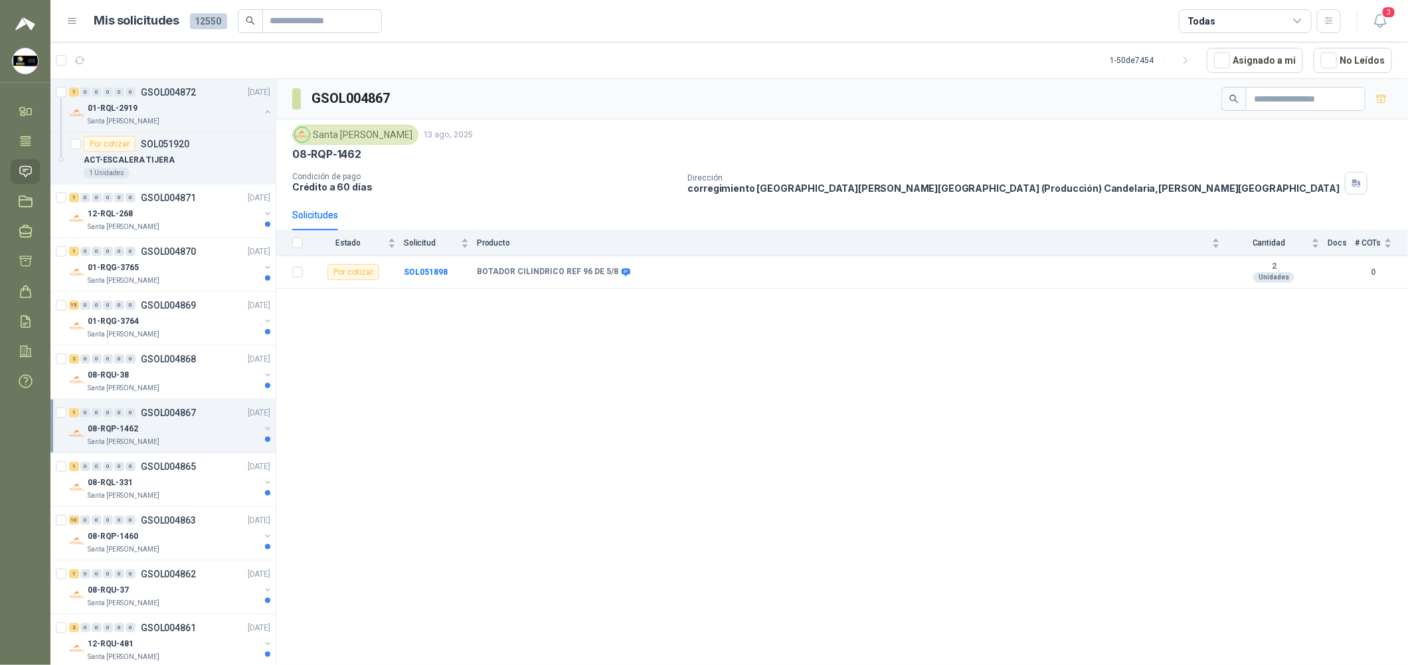
scroll to position [796, 0]
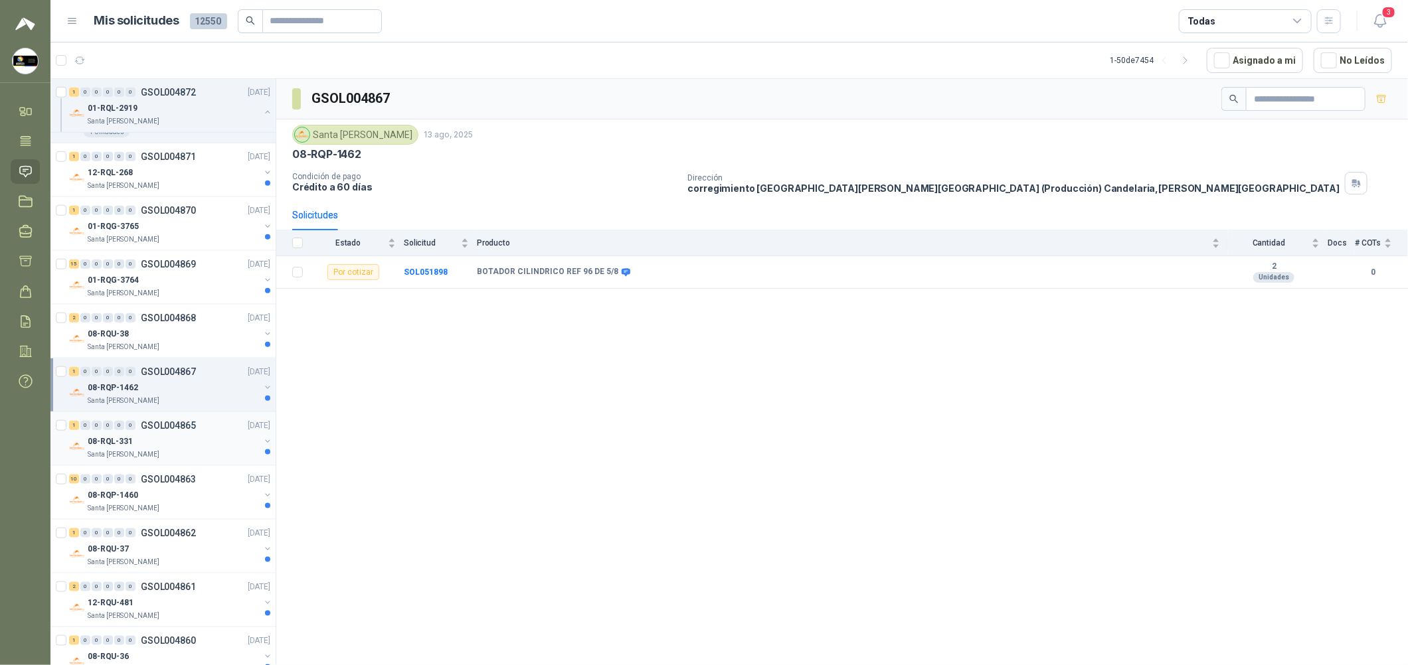
click at [202, 456] on div "Santa [PERSON_NAME]" at bounding box center [174, 455] width 172 height 11
click at [193, 502] on div "08-RQP-1460" at bounding box center [174, 495] width 172 height 16
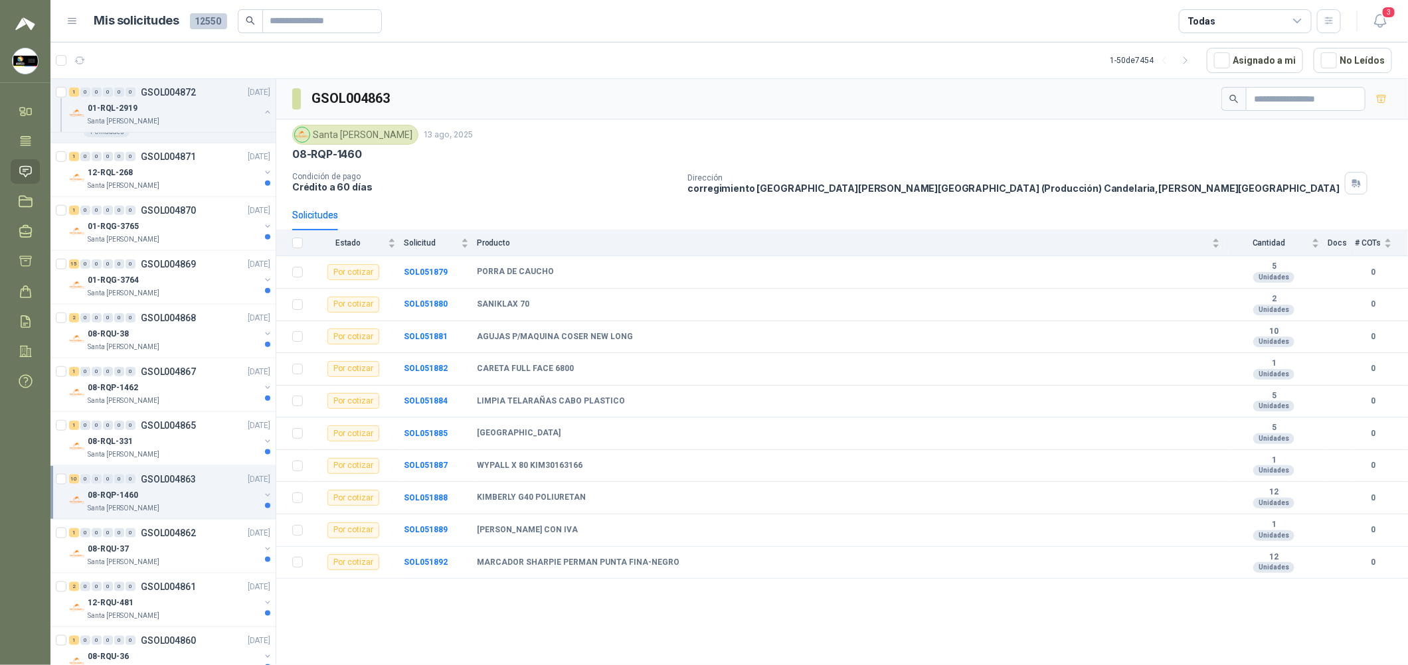
click at [170, 502] on div "08-RQP-1460" at bounding box center [174, 495] width 172 height 16
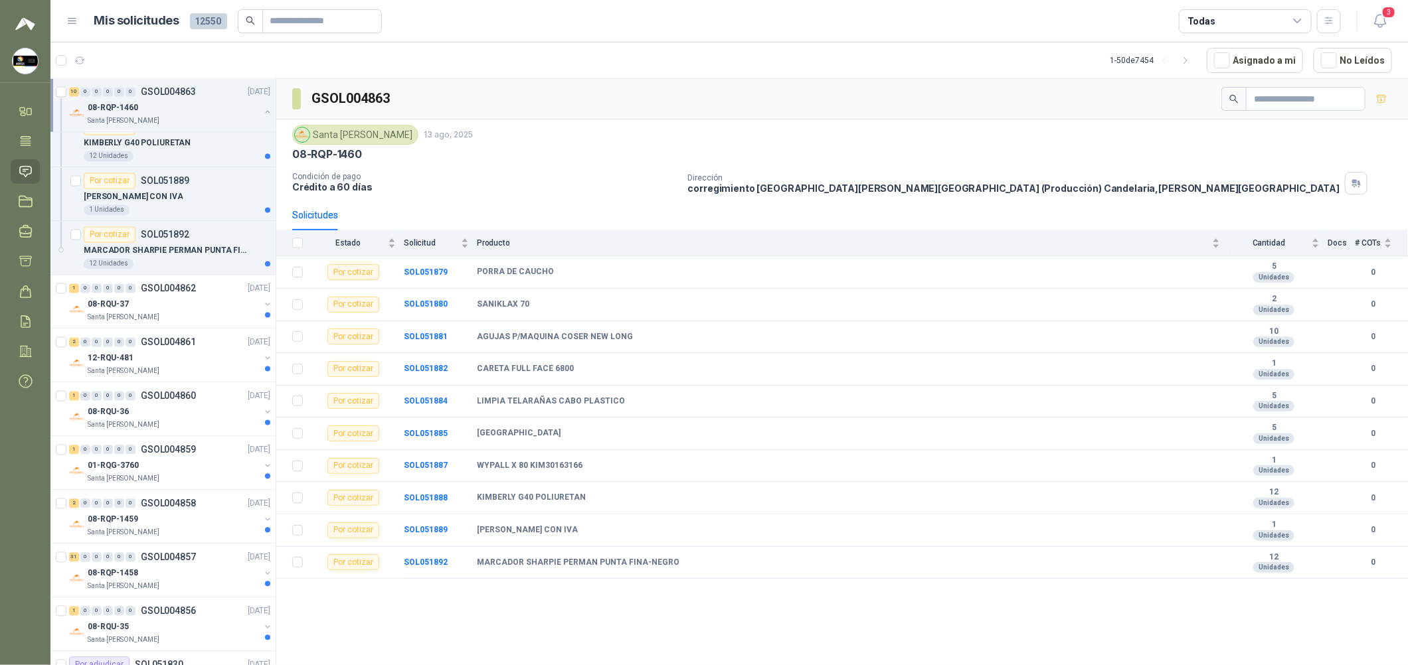
scroll to position [1593, 0]
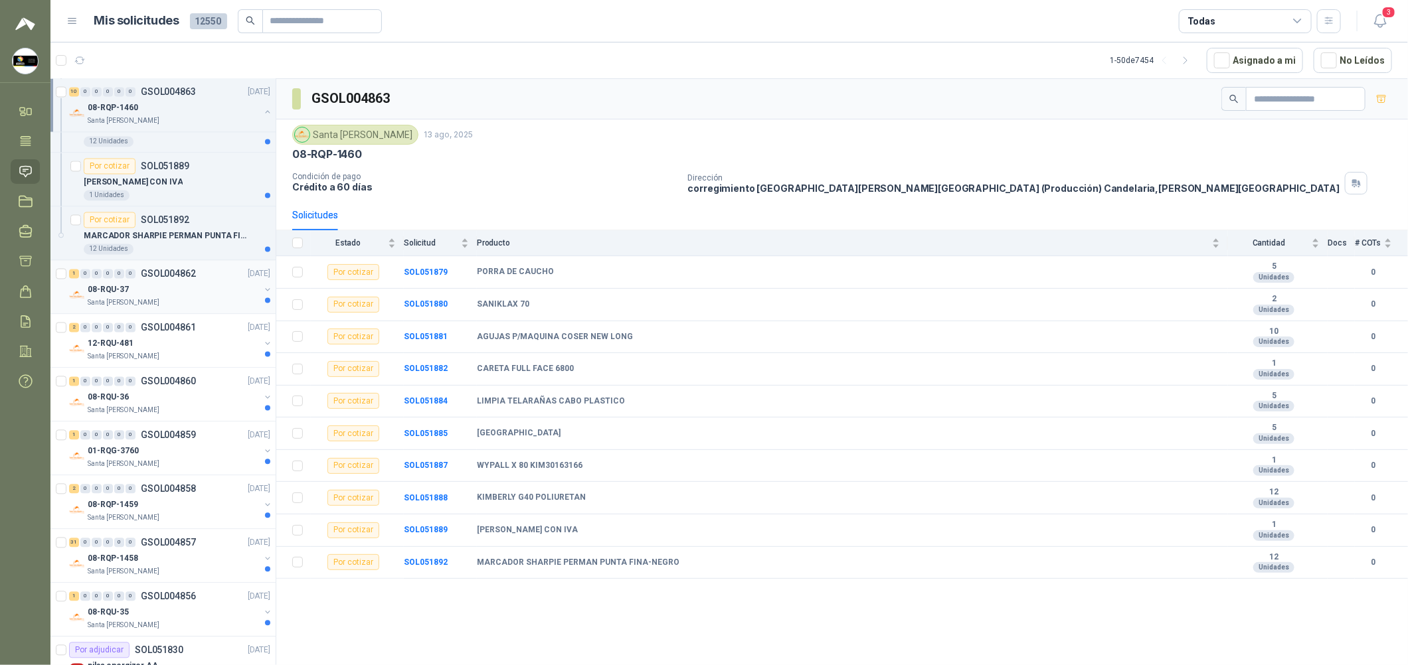
click at [206, 306] on div "Santa [PERSON_NAME]" at bounding box center [174, 303] width 172 height 11
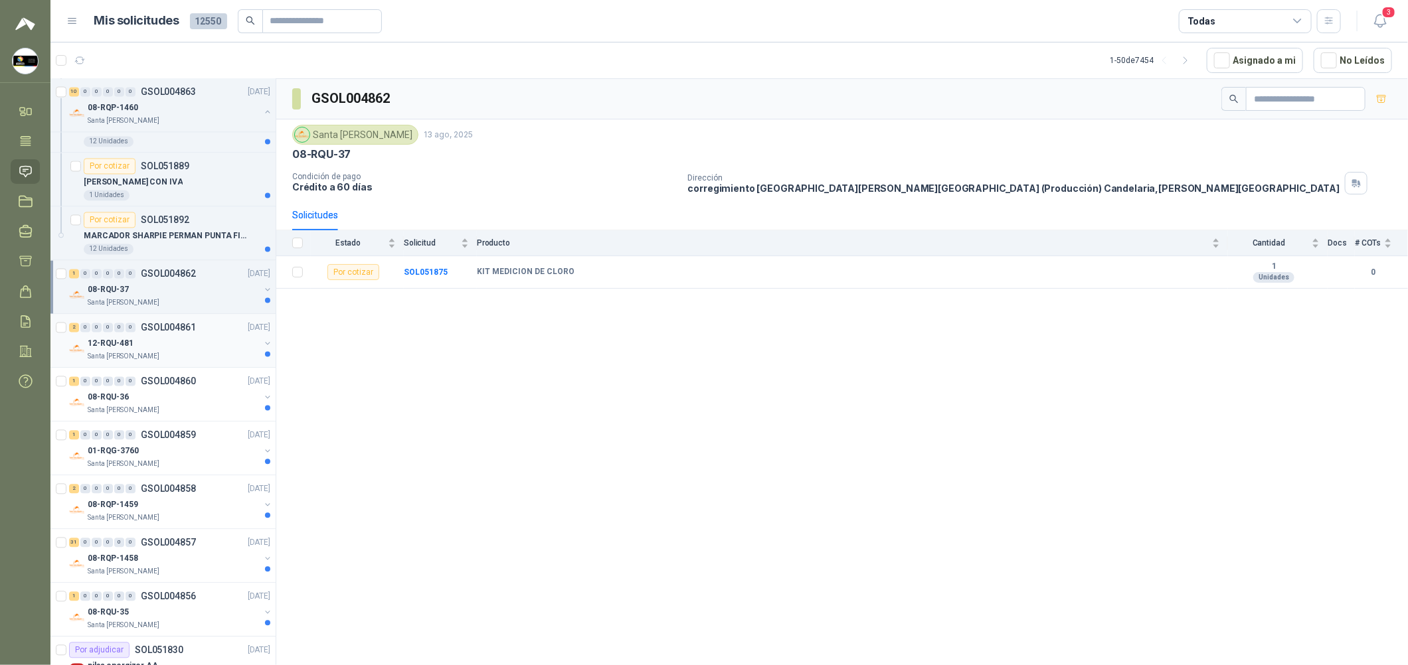
click at [207, 340] on div "12-RQU-481" at bounding box center [174, 344] width 172 height 16
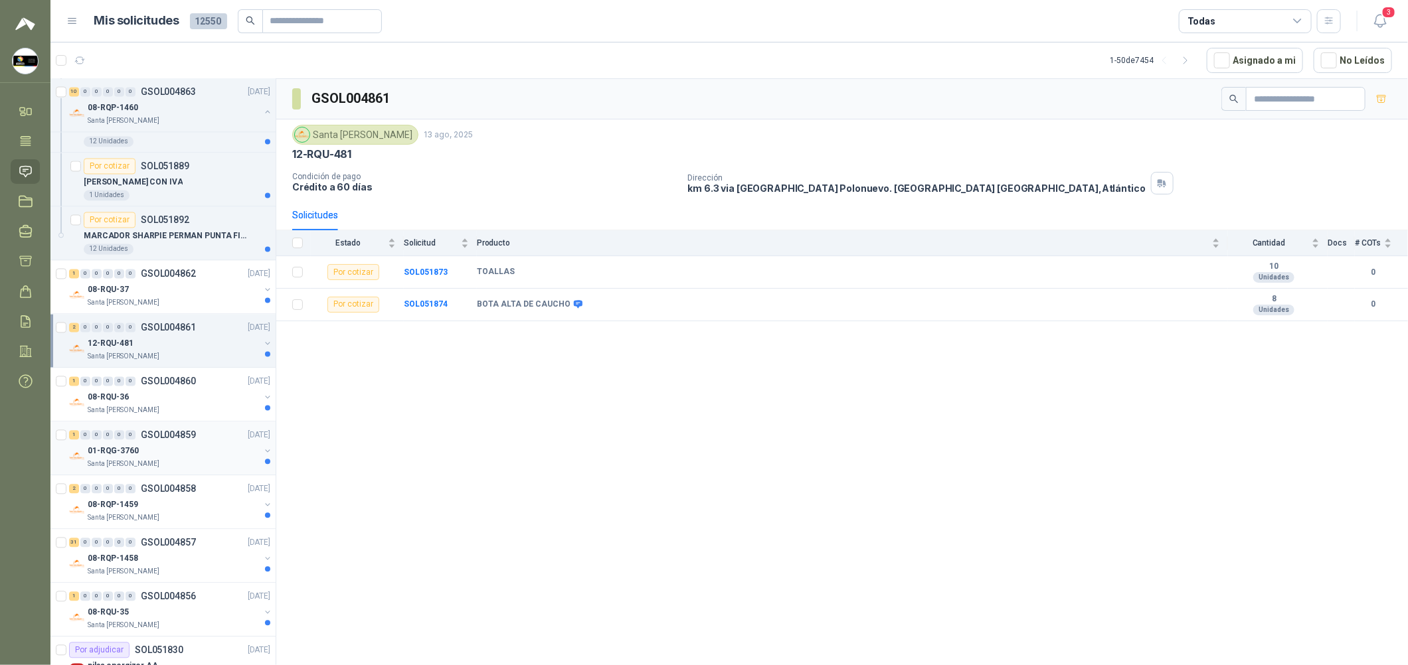
click at [215, 426] on div "1 0 0 0 0 0 GSOL004859 [DATE] 01-RQG-3760 [GEOGRAPHIC_DATA][PERSON_NAME]" at bounding box center [162, 449] width 225 height 54
click at [224, 277] on div "1 0 0 0 0 0 GSOL004862 [DATE]" at bounding box center [171, 274] width 204 height 16
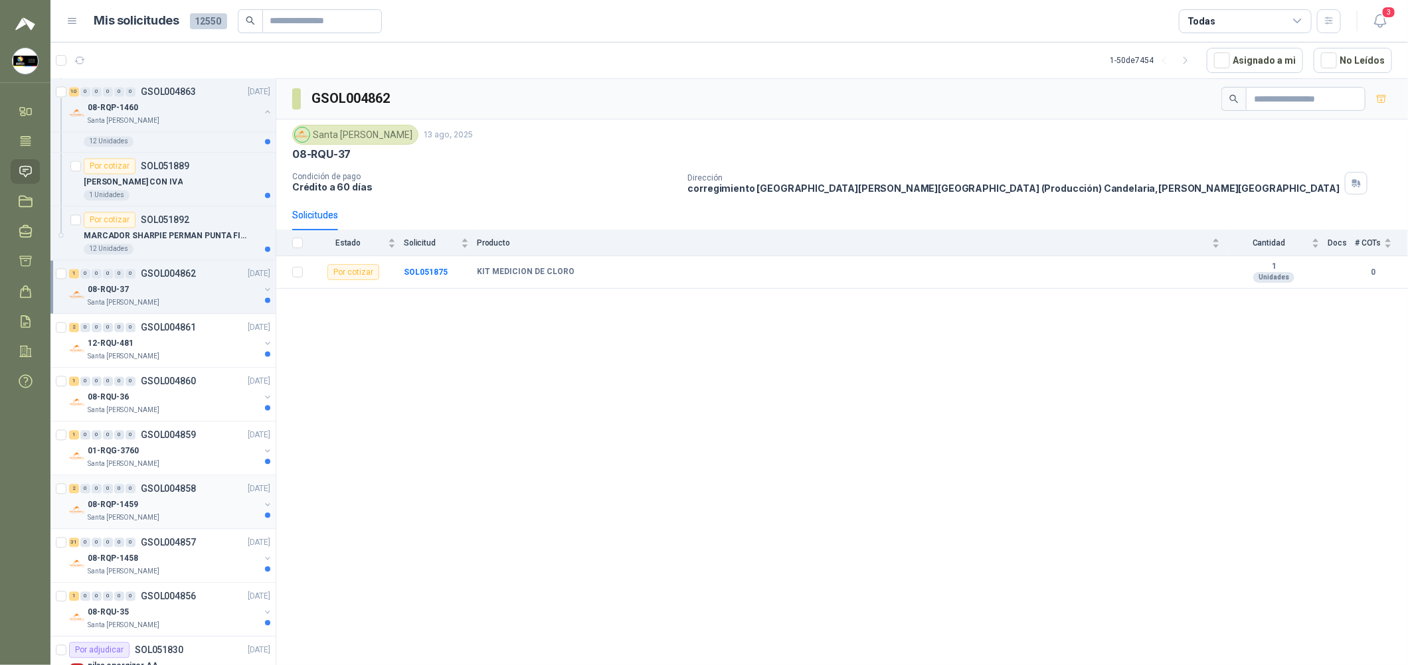
scroll to position [1892, 0]
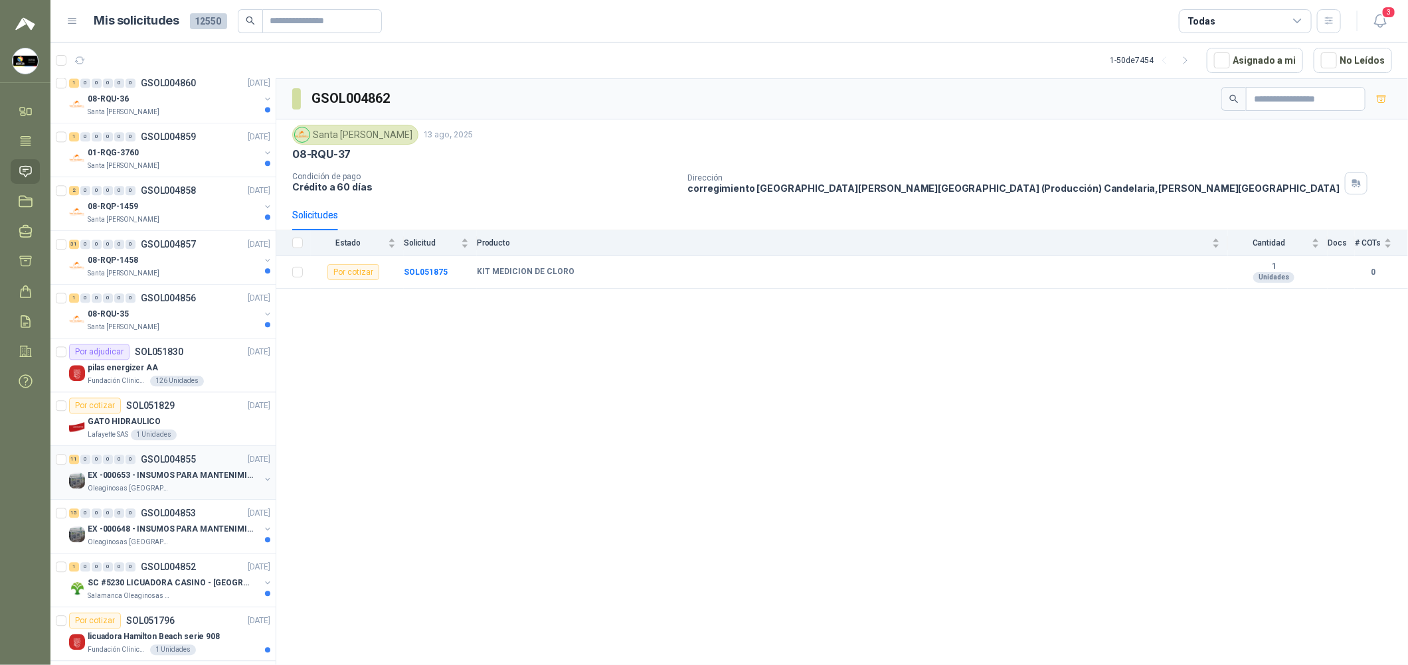
click at [228, 471] on p "EX -000653 - INSUMOS PARA MANTENIMIENTO A CADENAS" at bounding box center [170, 475] width 165 height 13
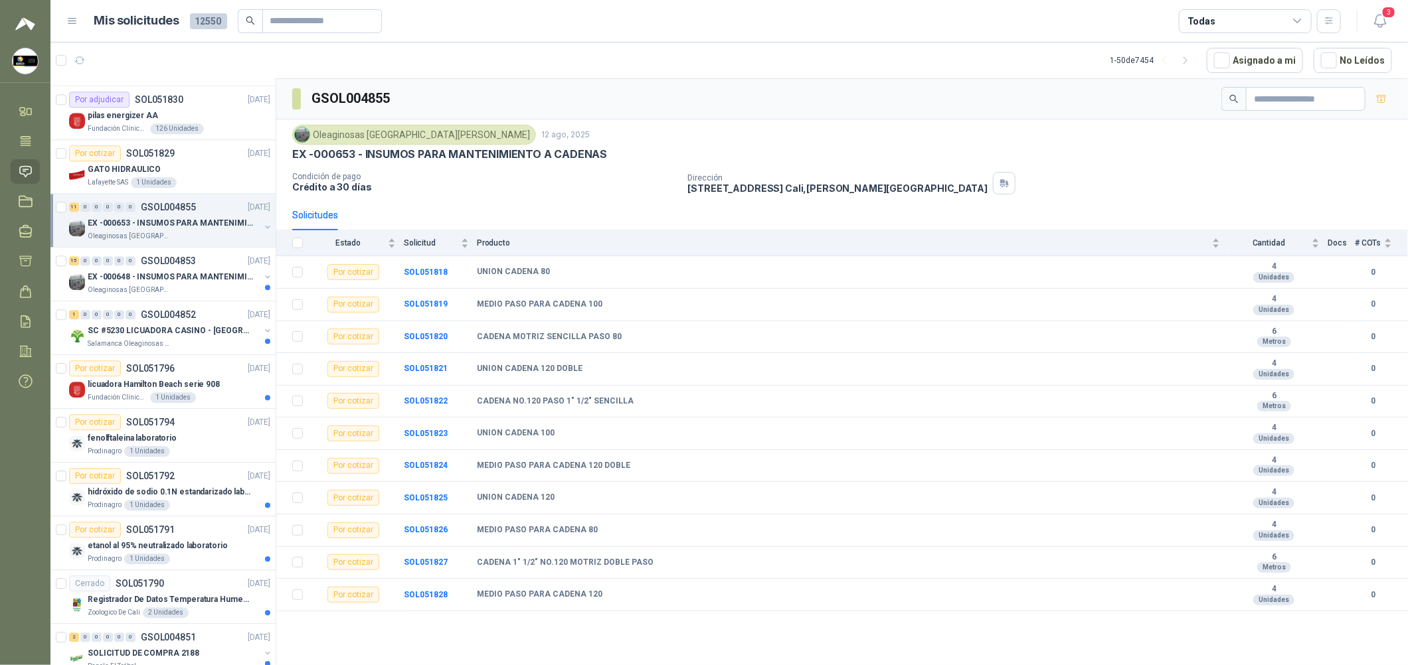
scroll to position [2191, 0]
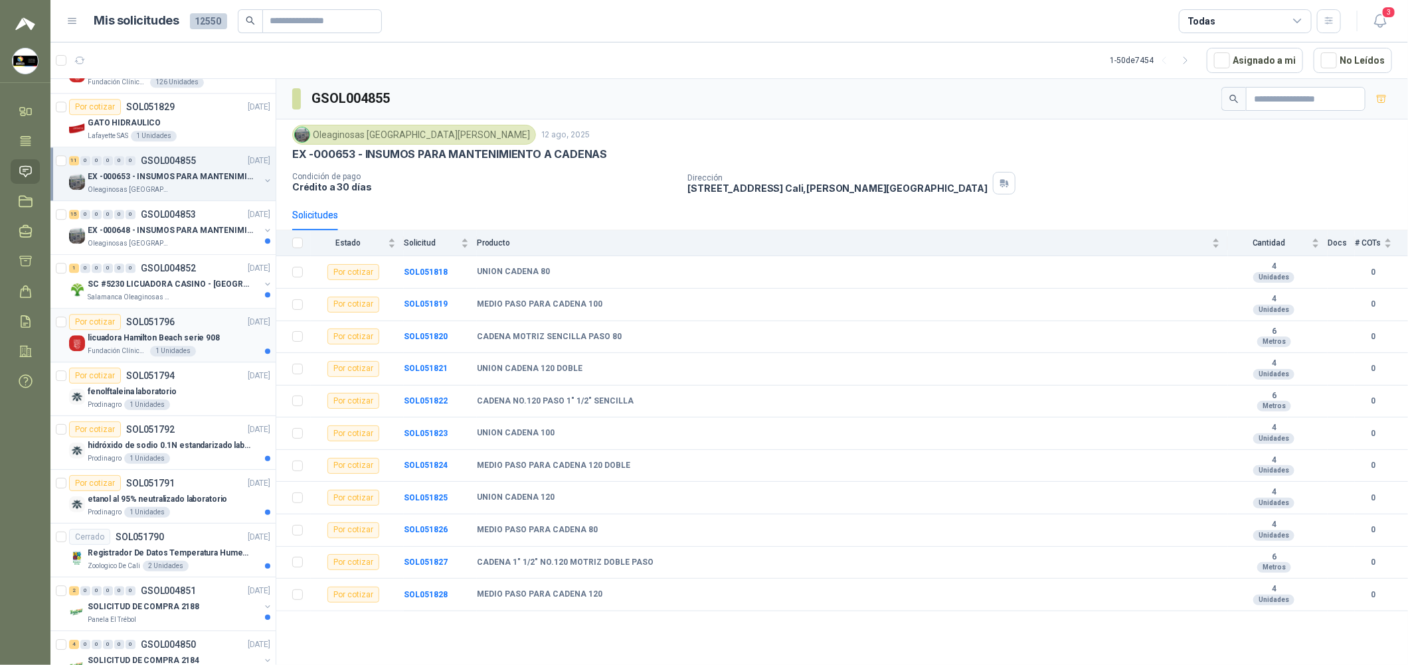
click at [208, 334] on p "licuadora Hamilton Beach serie 908" at bounding box center [154, 338] width 132 height 13
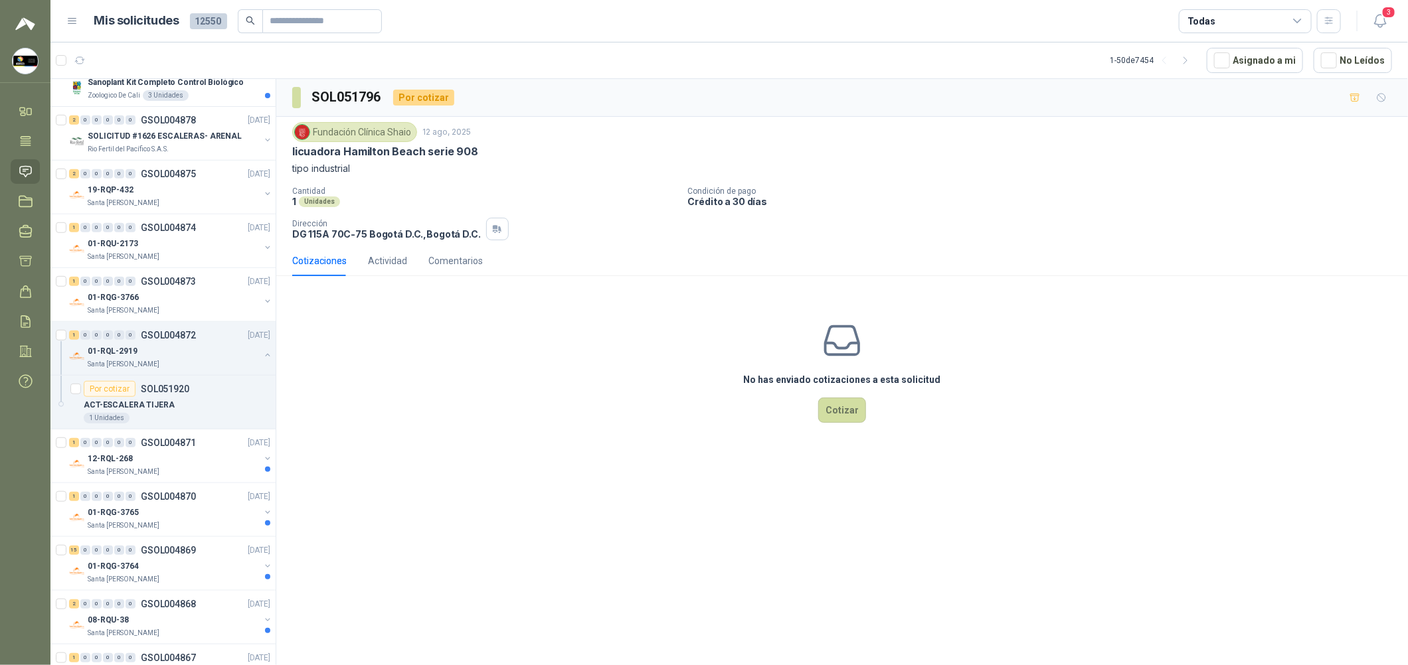
scroll to position [497, 0]
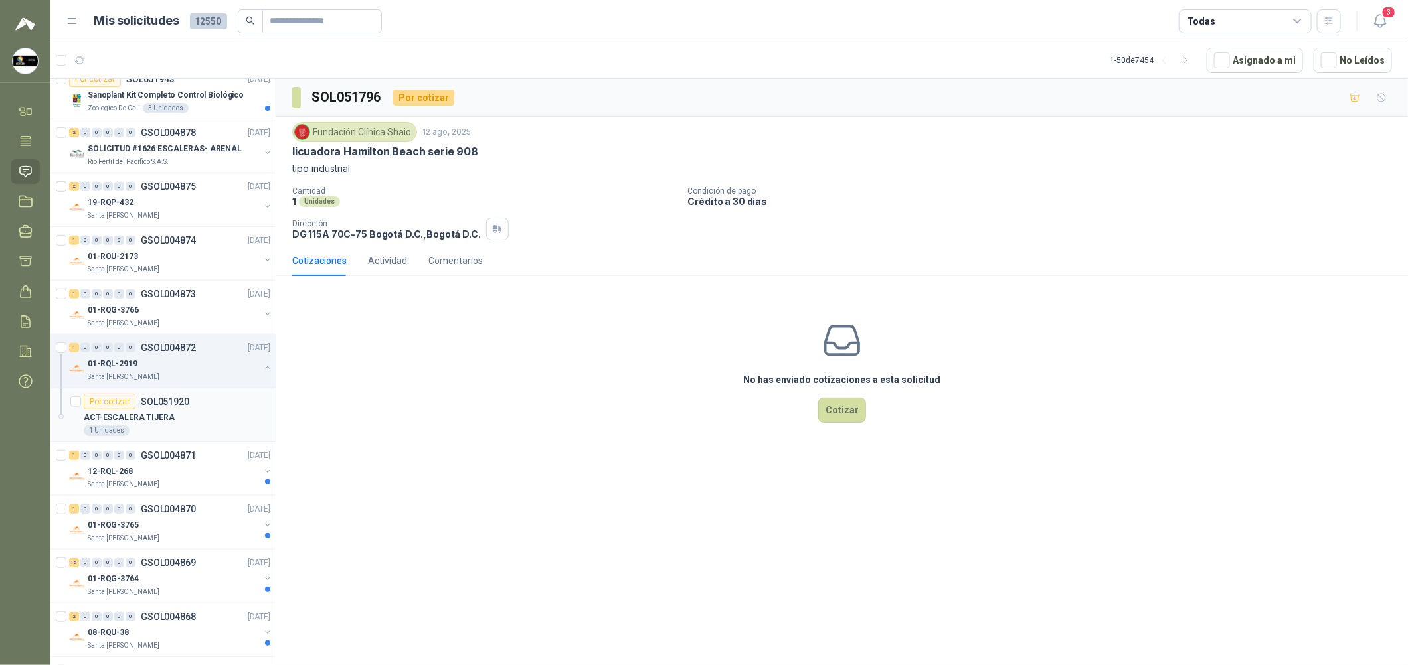
click at [181, 420] on div "ACT-ESCALERA TIJERA" at bounding box center [177, 418] width 187 height 16
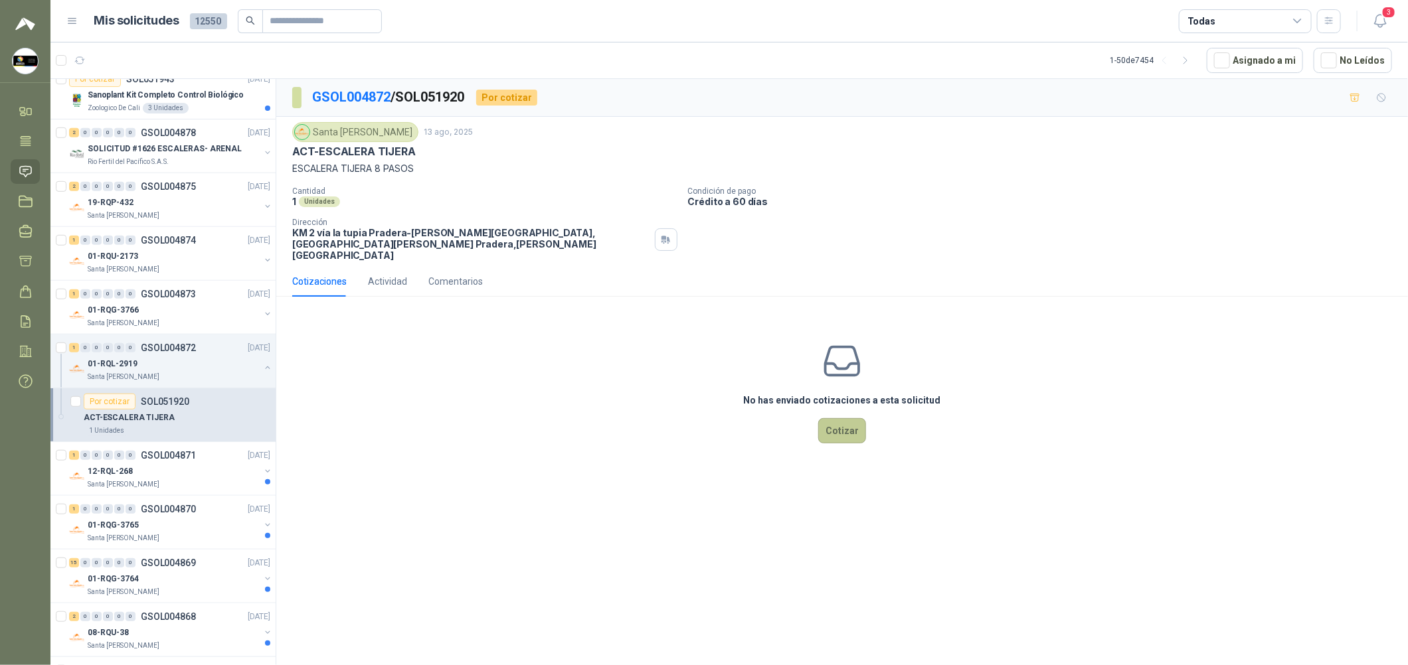
click at [835, 418] on button "Cotizar" at bounding box center [842, 430] width 48 height 25
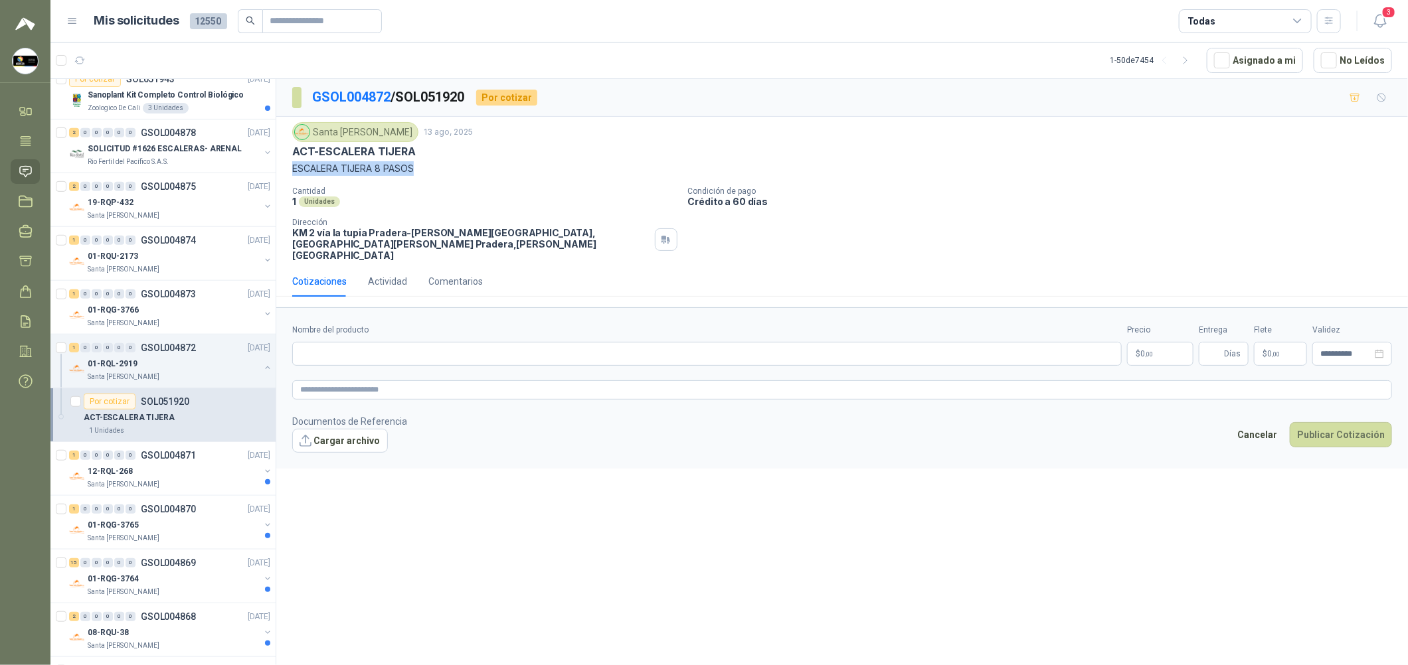
drag, startPoint x: 446, startPoint y: 156, endPoint x: 418, endPoint y: 171, distance: 32.4
click at [418, 171] on div "Santa [PERSON_NAME] [DATE] ACT-ESCALERA TIJERA ESCALERA TIJERA 8 PASOS" at bounding box center [842, 149] width 1100 height 54
copy div "ESCALERA TIJERA 8 PASOS"
click at [477, 347] on input "Nombre del producto" at bounding box center [706, 354] width 829 height 24
paste input "**********"
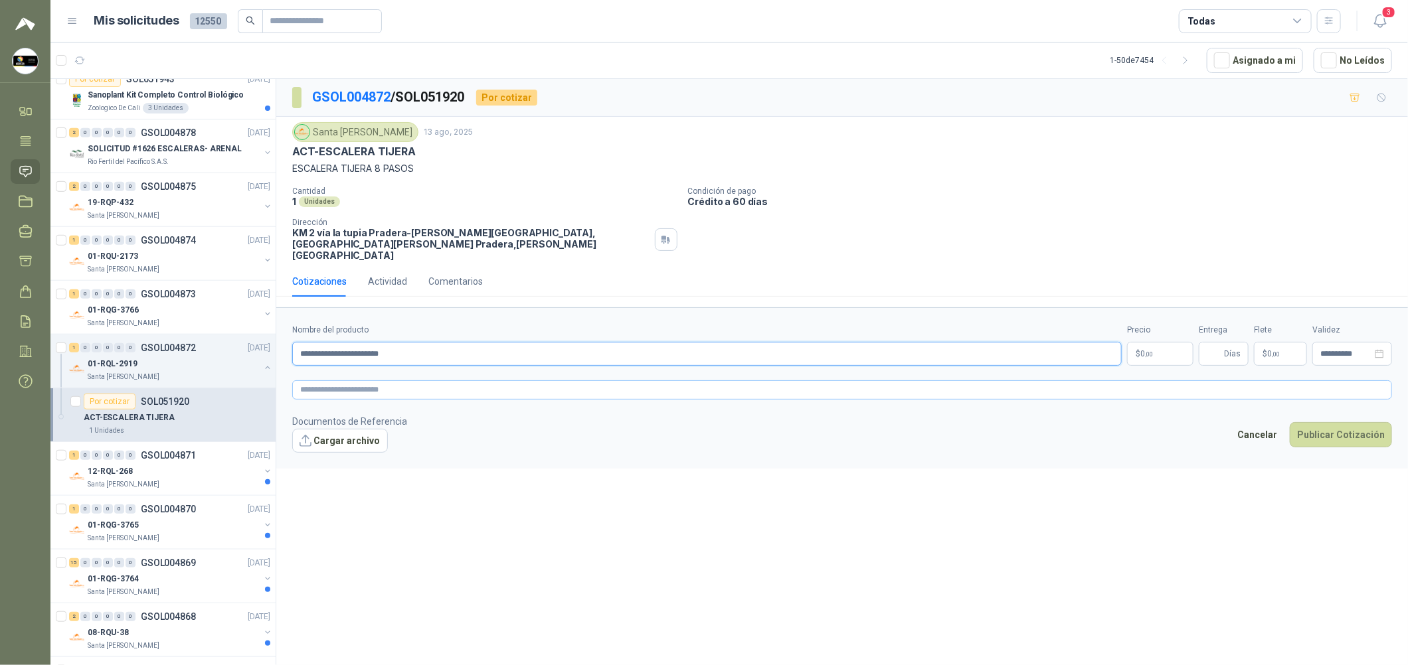
type input "**********"
drag, startPoint x: 577, startPoint y: 384, endPoint x: 636, endPoint y: 384, distance: 59.1
click at [578, 384] on textarea at bounding box center [842, 390] width 1100 height 19
paste textarea "**********"
type textarea "**********"
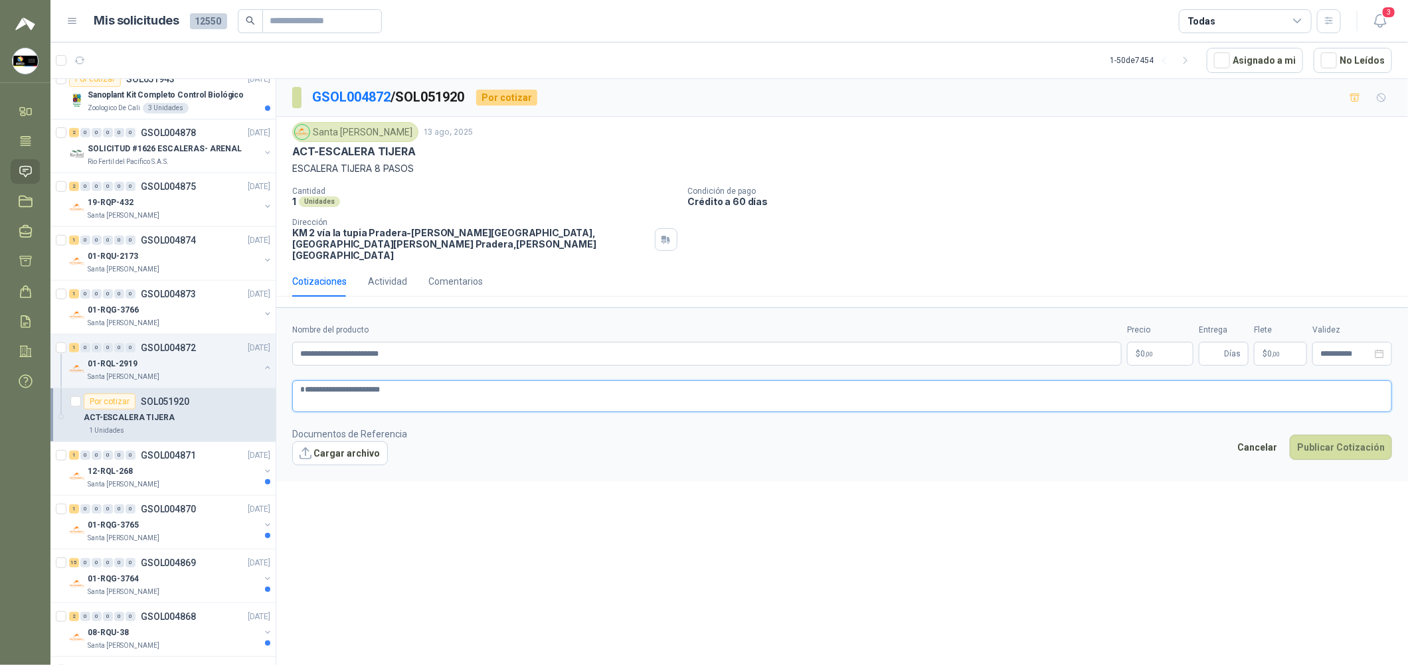
type textarea "**********"
click at [1175, 340] on body "[PERSON_NAME] Soluciones Industriales D&D Inicio Tareas Solicitudes Licitacione…" at bounding box center [704, 332] width 1408 height 665
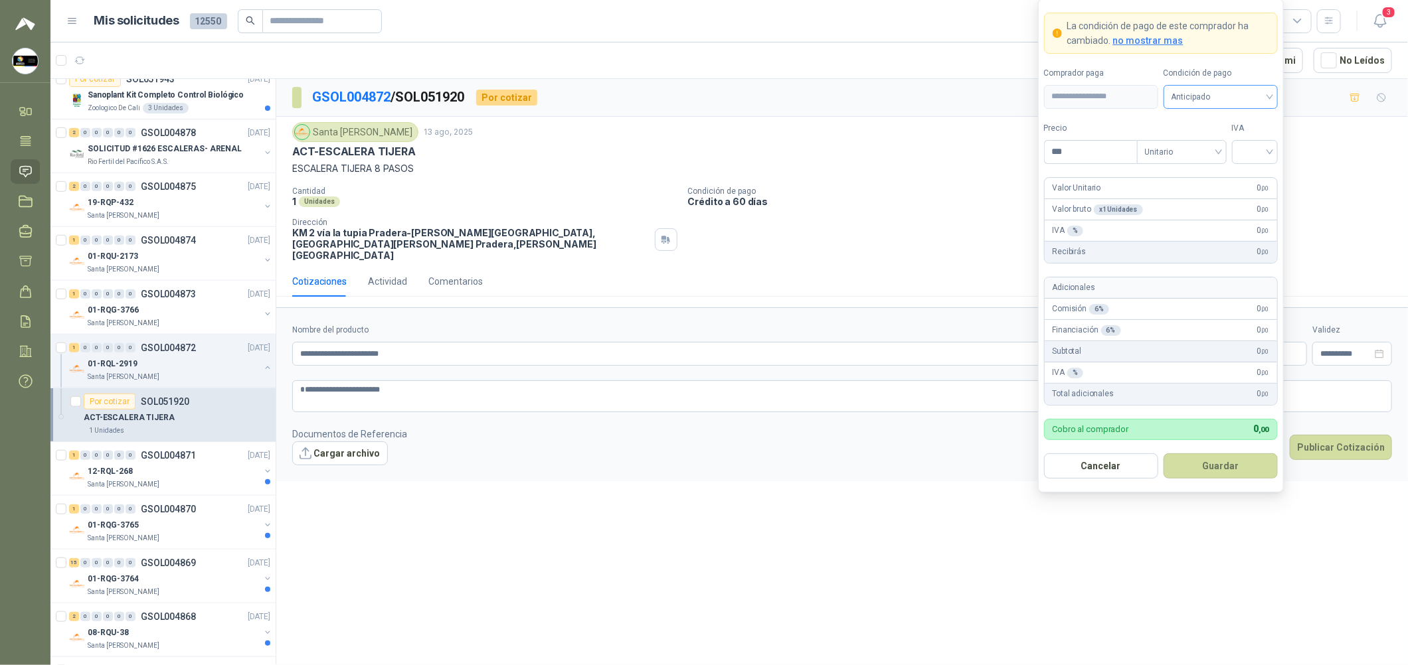
click at [1203, 97] on span "Anticipado" at bounding box center [1220, 97] width 98 height 20
click at [1215, 145] on div "Crédito a 30 días" at bounding box center [1220, 144] width 93 height 15
click at [1247, 159] on input "search" at bounding box center [1255, 151] width 30 height 20
click at [1250, 176] on div "19%" at bounding box center [1254, 178] width 25 height 15
click at [1102, 141] on input "***" at bounding box center [1091, 152] width 92 height 23
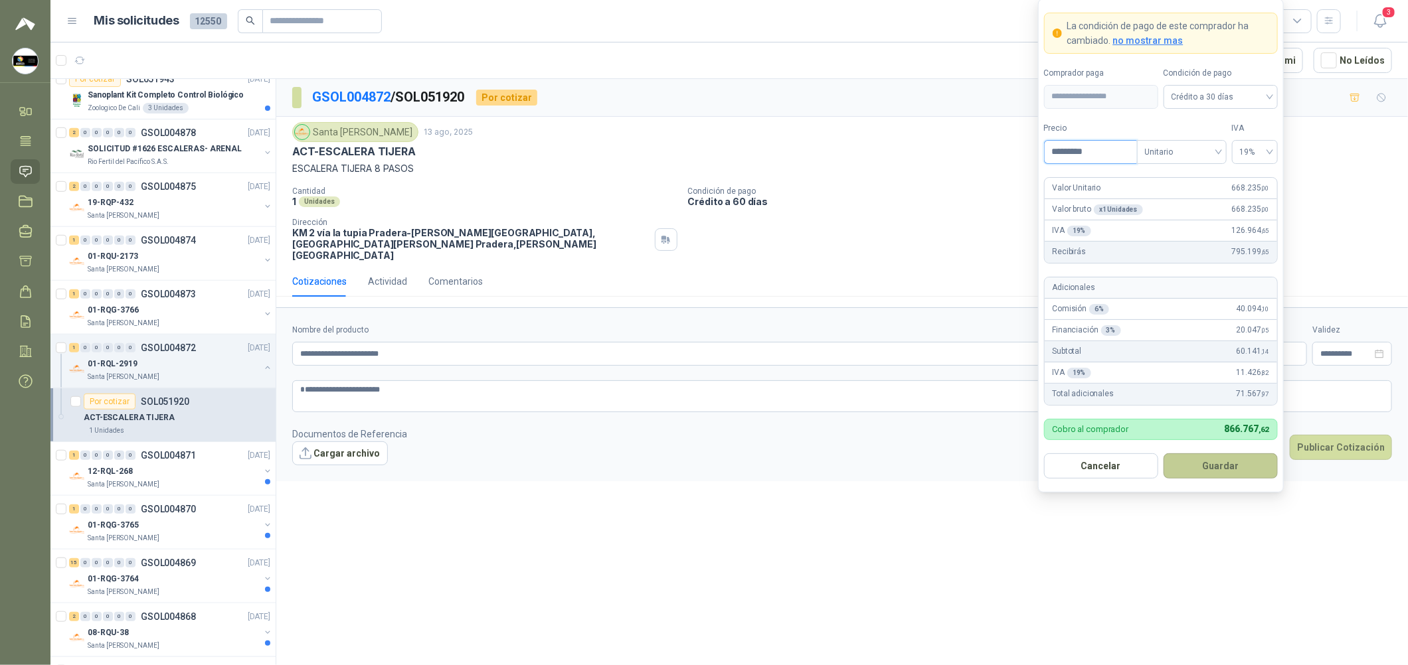
type input "*********"
click at [1229, 468] on button "Guardar" at bounding box center [1220, 466] width 114 height 25
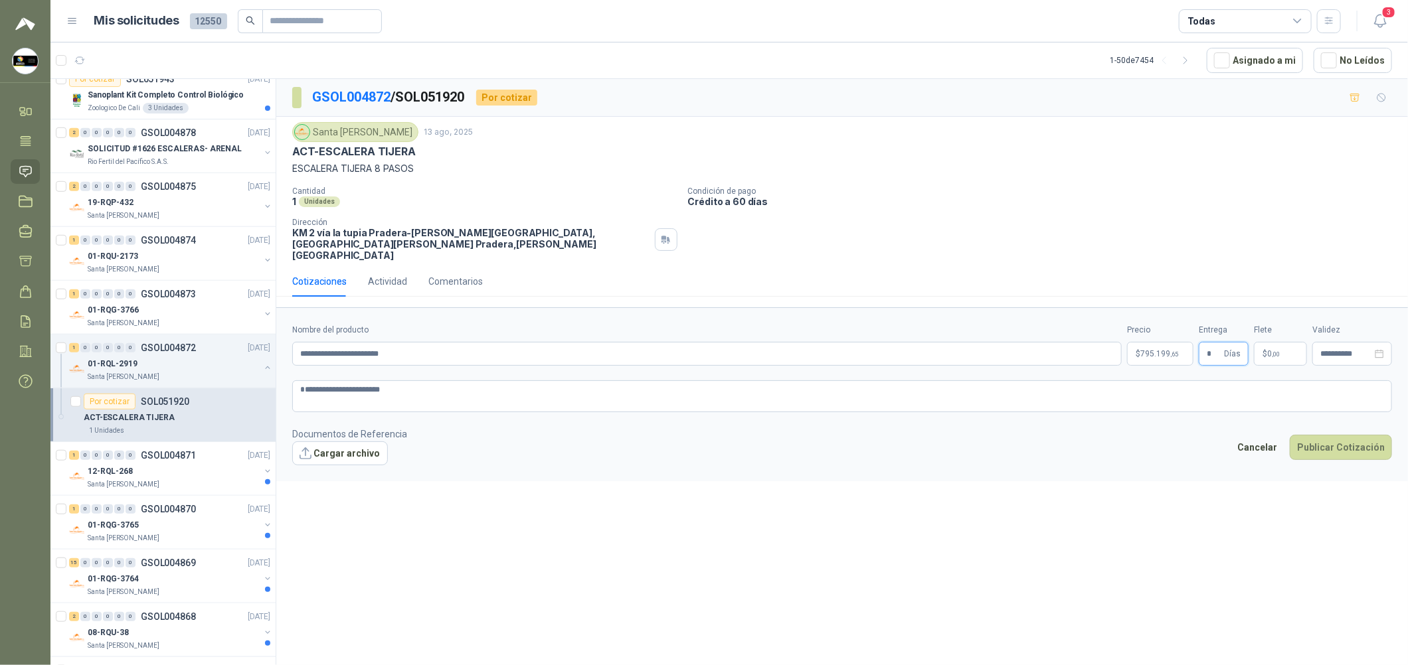
type input "*"
click at [944, 492] on div "**********" at bounding box center [842, 374] width 1132 height 591
click at [1333, 439] on button "Publicar Cotización" at bounding box center [1341, 447] width 102 height 25
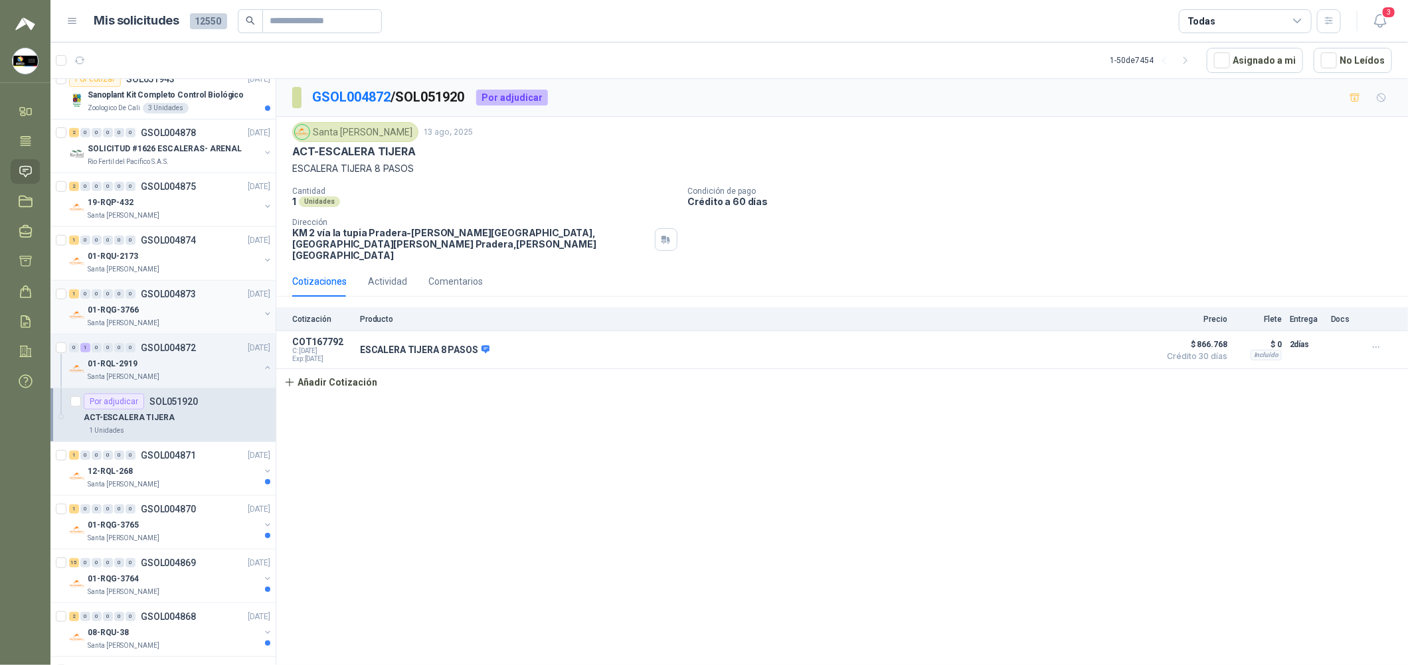
click at [170, 280] on div "1 0 0 0 0 0 GSOL004874 [DATE] 01-RQU-2173 [GEOGRAPHIC_DATA][PERSON_NAME]" at bounding box center [162, 254] width 225 height 54
click at [186, 276] on div "1 0 0 0 0 0 GSOL004874 [DATE] 01-RQU-2173 [GEOGRAPHIC_DATA][PERSON_NAME]" at bounding box center [162, 254] width 225 height 54
